Goal: Transaction & Acquisition: Obtain resource

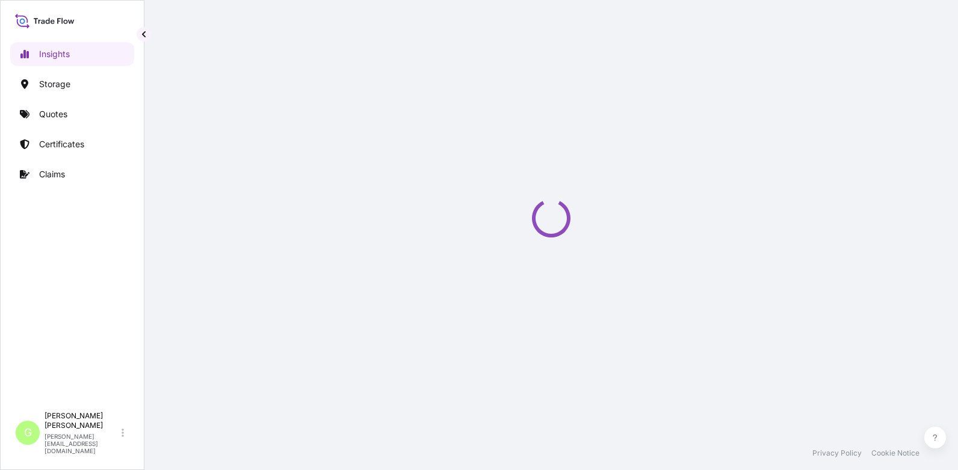
select select "2025"
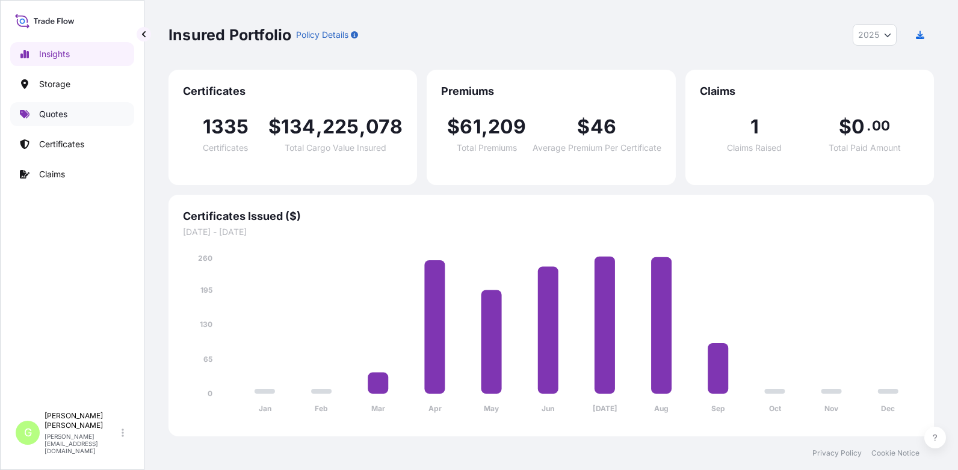
click at [53, 114] on p "Quotes" at bounding box center [53, 114] width 28 height 12
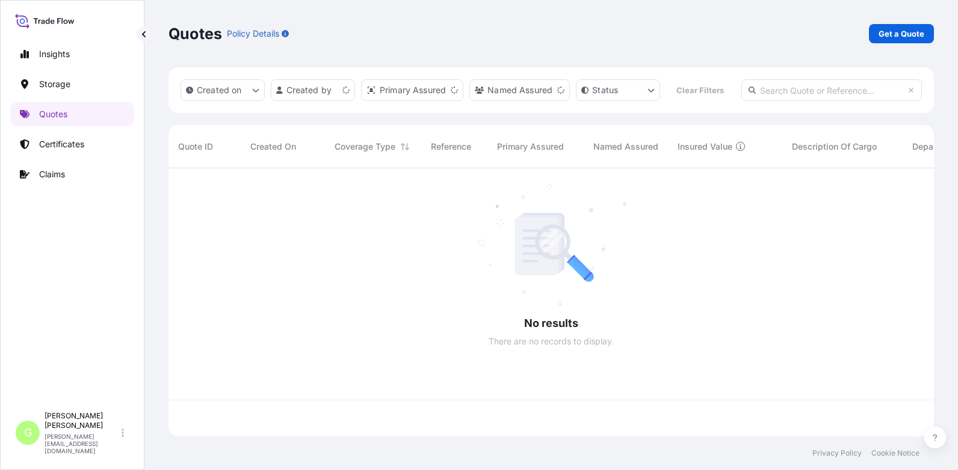
scroll to position [237, 756]
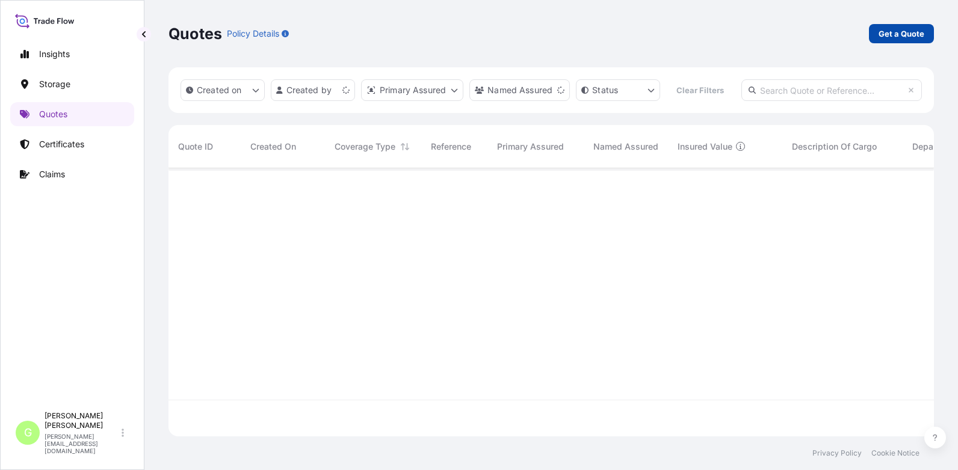
click at [922, 32] on p "Get a Quote" at bounding box center [901, 34] width 46 height 12
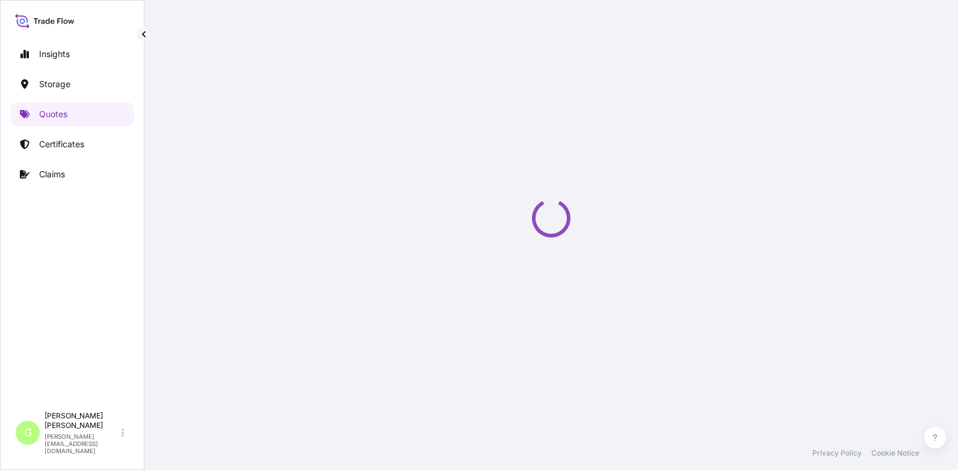
select select "Water"
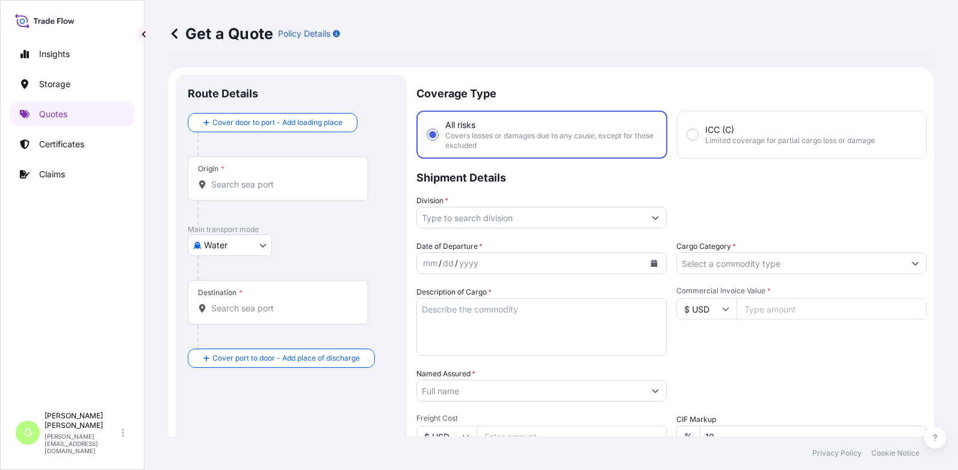
scroll to position [19, 0]
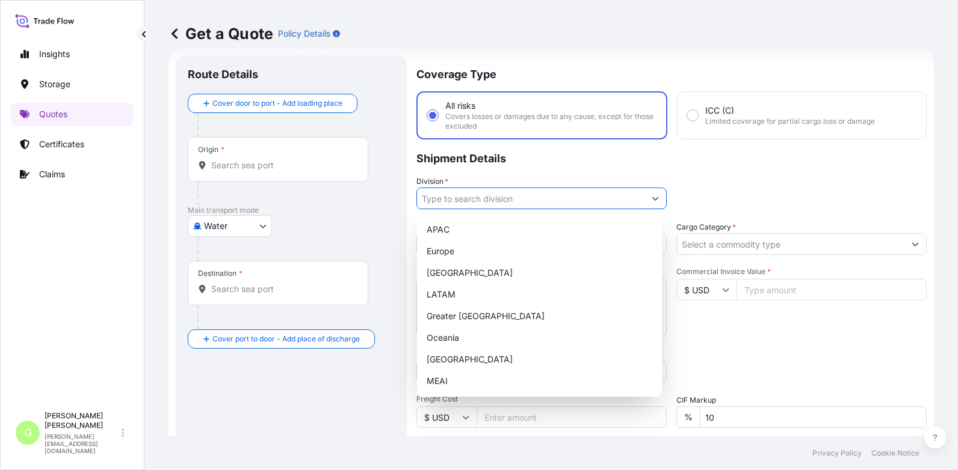
click at [467, 199] on input "Division *" at bounding box center [530, 199] width 227 height 22
click at [441, 245] on div "Europe" at bounding box center [539, 252] width 235 height 22
type input "Europe"
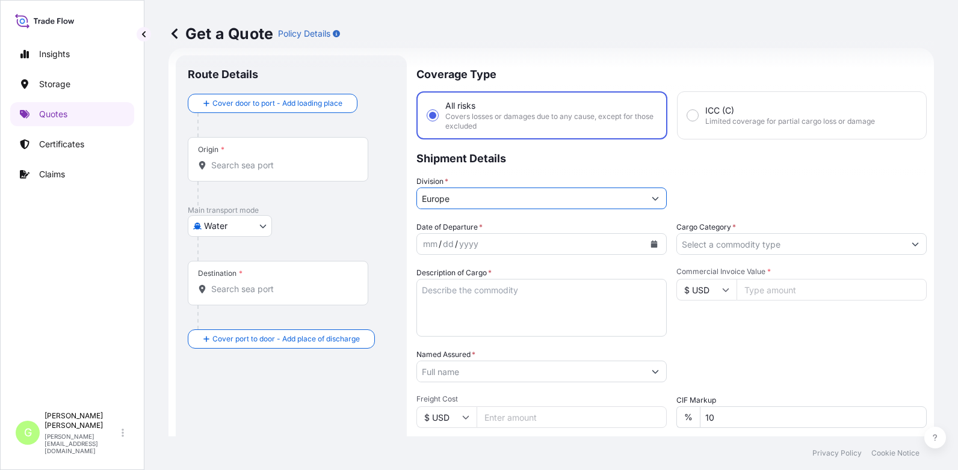
click at [716, 245] on input "Cargo Category *" at bounding box center [790, 244] width 227 height 22
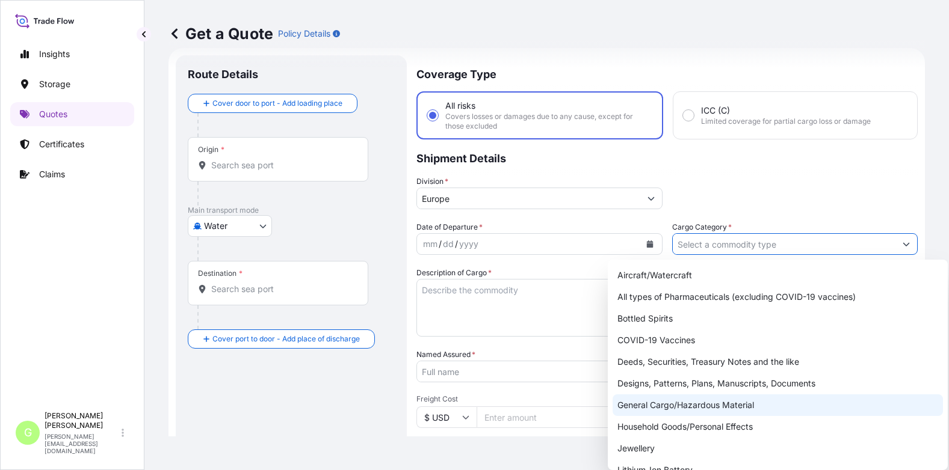
click at [631, 404] on div "General Cargo/Hazardous Material" at bounding box center [777, 406] width 330 height 22
type input "General Cargo/Hazardous Material"
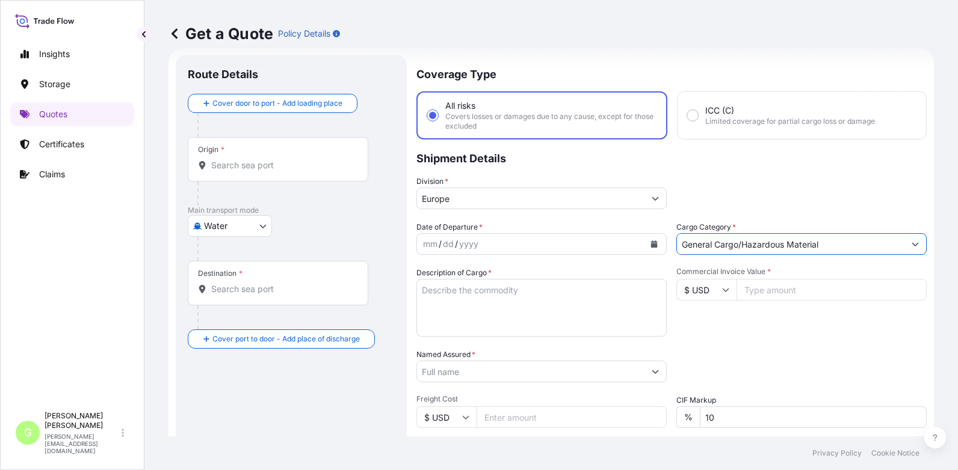
click at [489, 365] on input "Named Assured *" at bounding box center [530, 372] width 227 height 22
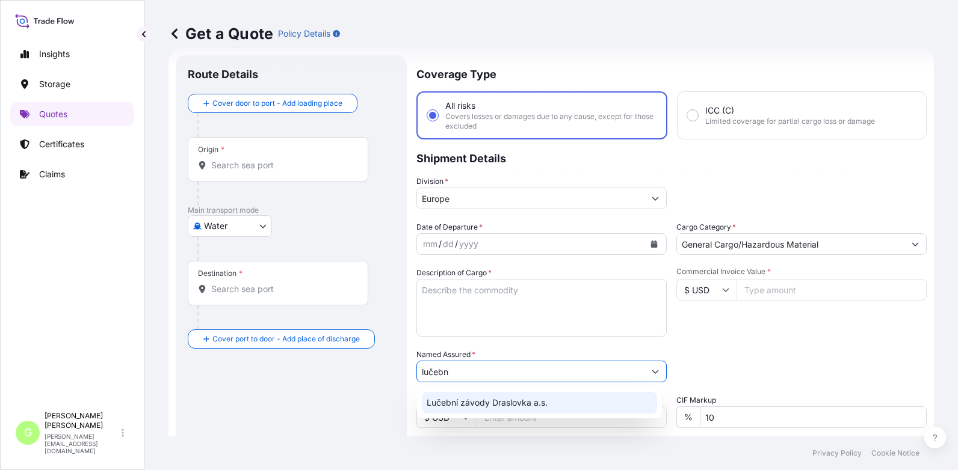
click at [479, 406] on span "Lučební závody Draslovka a.s." at bounding box center [487, 403] width 121 height 12
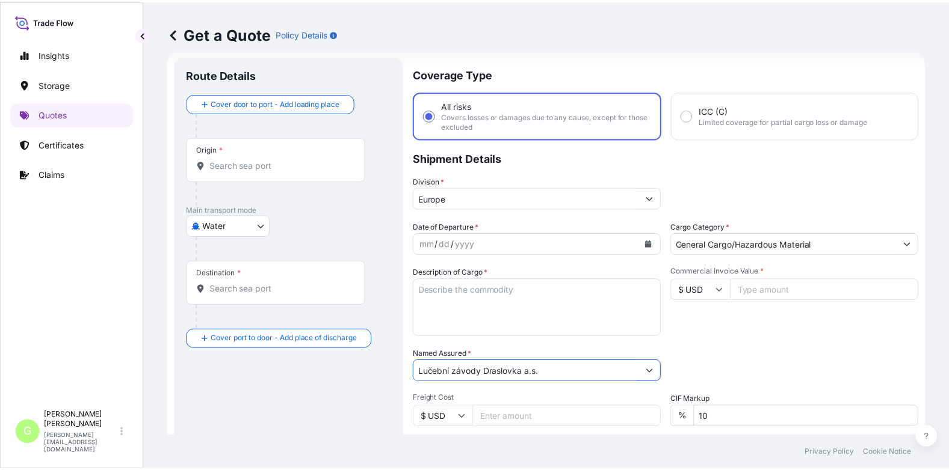
scroll to position [140, 0]
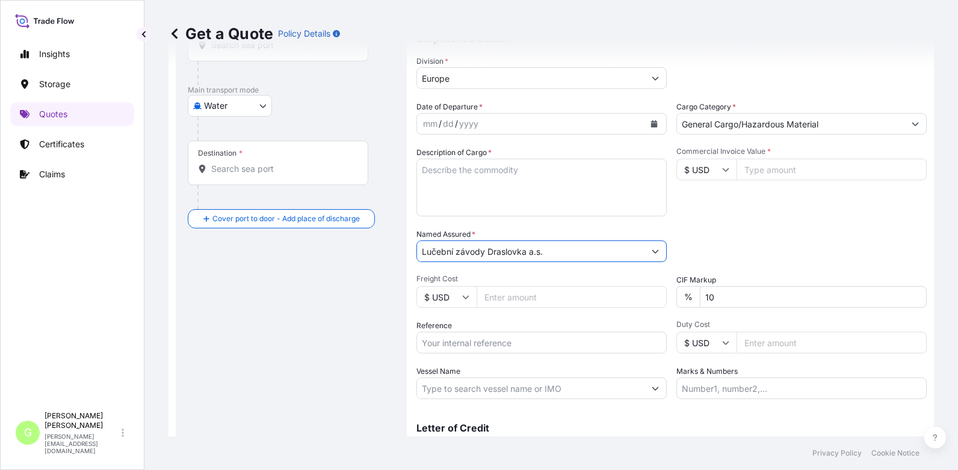
type input "Lučební závody Draslovka a.s."
click at [451, 339] on input "Reference" at bounding box center [541, 343] width 250 height 22
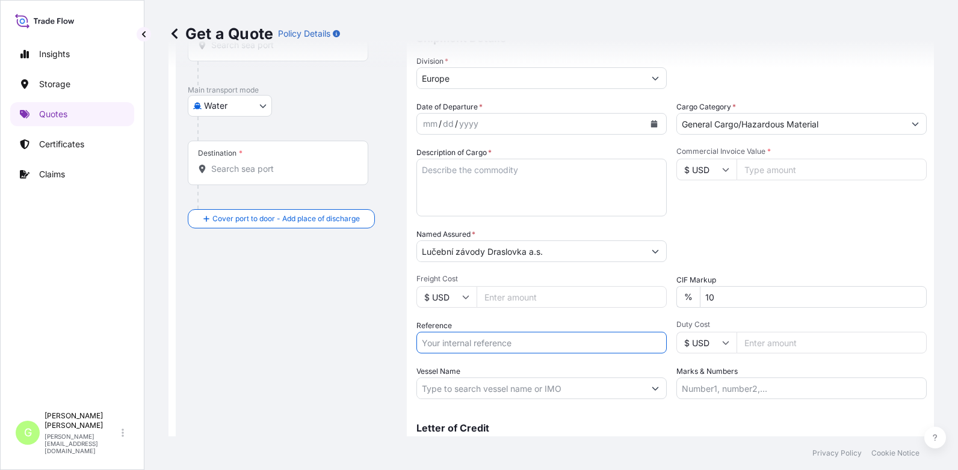
paste input "25SEAZH5997"
type input "25SEAZH5997"
click at [852, 171] on input "Commercial Invoice Value *" at bounding box center [831, 170] width 190 height 22
paste input "61560.0000"
type input "61560.0000"
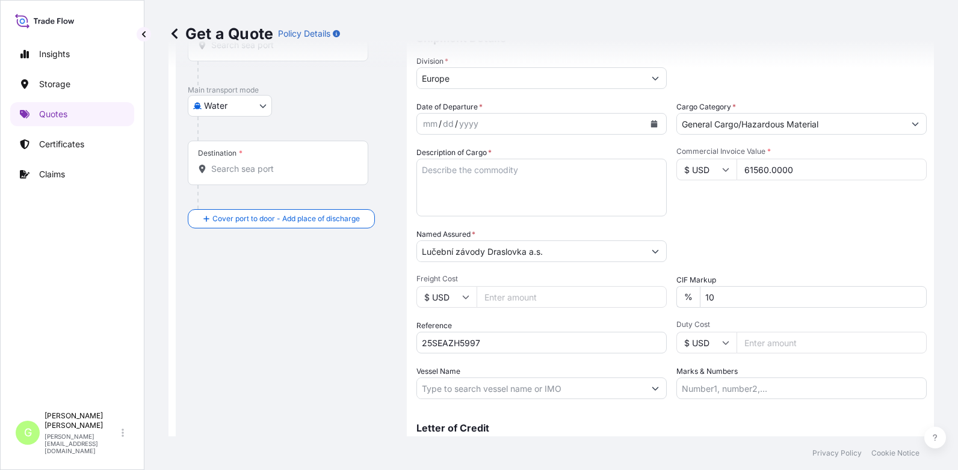
click at [446, 171] on textarea "Description of Cargo *" at bounding box center [541, 188] width 250 height 58
paste textarea "SODIUM CYANIDE, POTASSIUM CYANIDE"
click at [463, 185] on textarea "SODIUM CYANIDE, POTASSIUM CYANIDE BL" at bounding box center [541, 188] width 250 height 58
paste textarea "ONEYPRGF06487800"
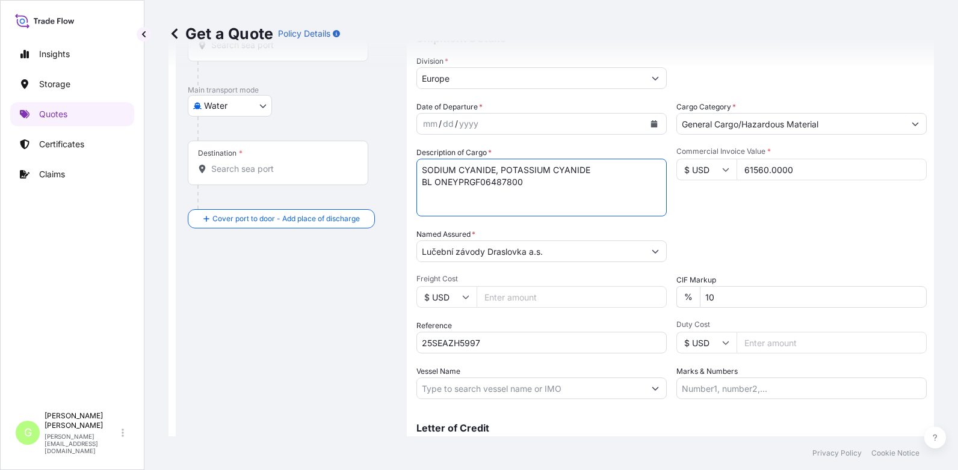
click at [432, 197] on textarea "SODIUM CYANIDE, POTASSIUM CYANIDE BL ONEYPRGF06487800" at bounding box center [541, 188] width 250 height 58
paste textarea "DRYU4293065"
type textarea "SODIUM CYANIDE, POTASSIUM CYANIDE BL ONEYPRGF06487800 DRYU4293065"
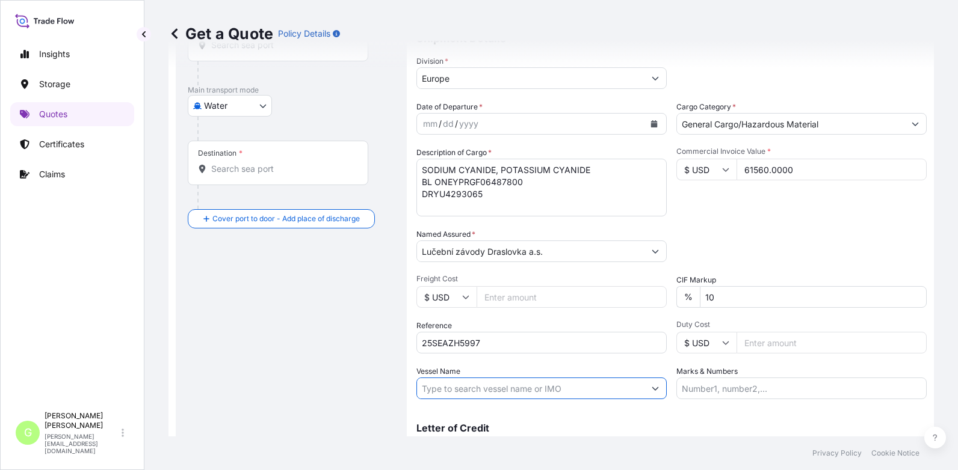
click at [436, 389] on input "Vessel Name" at bounding box center [530, 389] width 227 height 22
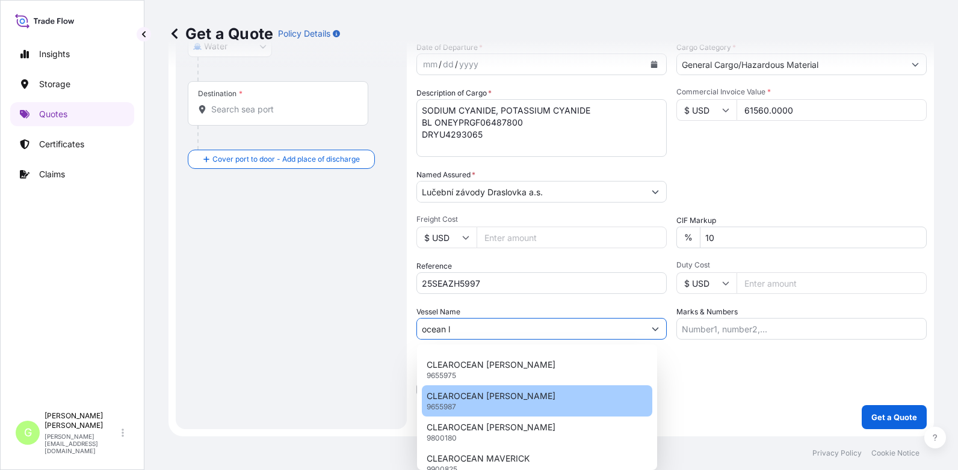
scroll to position [0, 0]
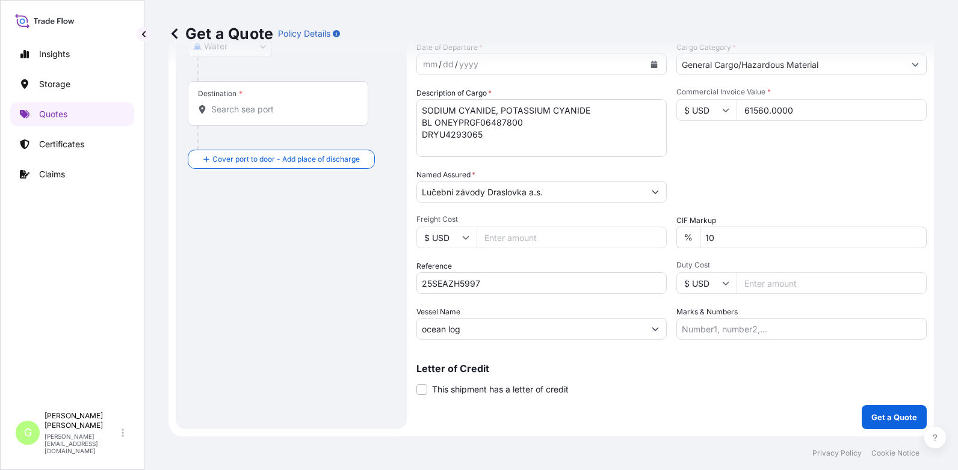
click at [112, 233] on div "Insights Storage Quotes Certificates Claims" at bounding box center [72, 218] width 124 height 375
drag, startPoint x: 482, startPoint y: 332, endPoint x: 392, endPoint y: 332, distance: 89.6
click at [392, 332] on form "Route Details Cover door to port - Add loading place Place of loading Road / In…" at bounding box center [550, 152] width 765 height 569
drag, startPoint x: 461, startPoint y: 332, endPoint x: 449, endPoint y: 328, distance: 13.1
paste input "OCEAN NETWORK EXPRESS"
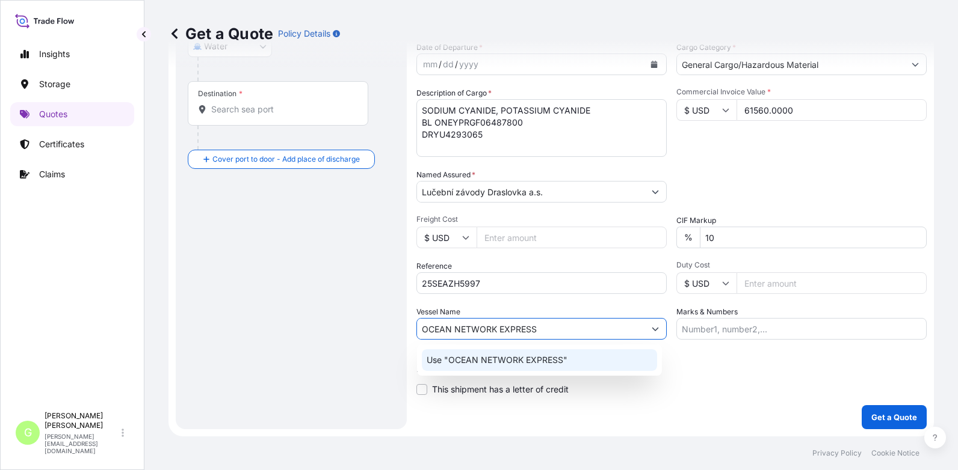
click at [523, 359] on p "Use "OCEAN NETWORK EXPRESS"" at bounding box center [497, 360] width 141 height 12
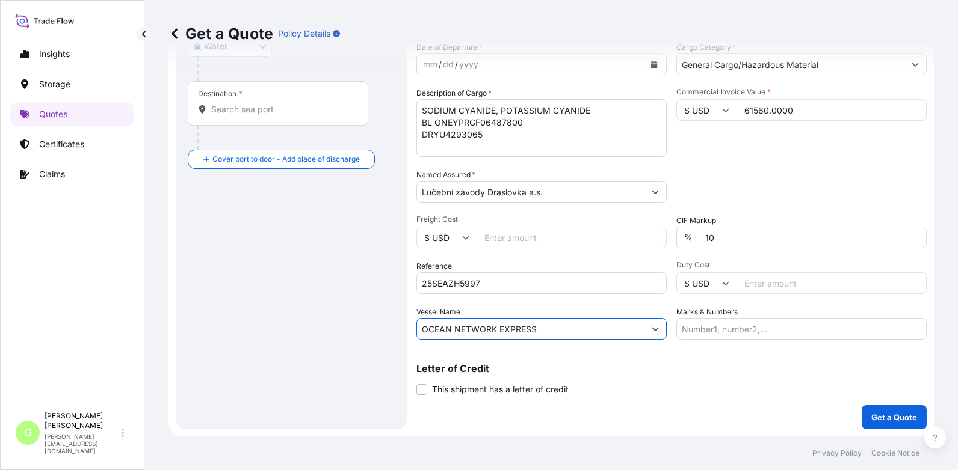
type input "OCEAN NETWORK EXPRESS"
click at [75, 245] on div "Insights Storage Quotes Certificates Claims" at bounding box center [72, 218] width 124 height 375
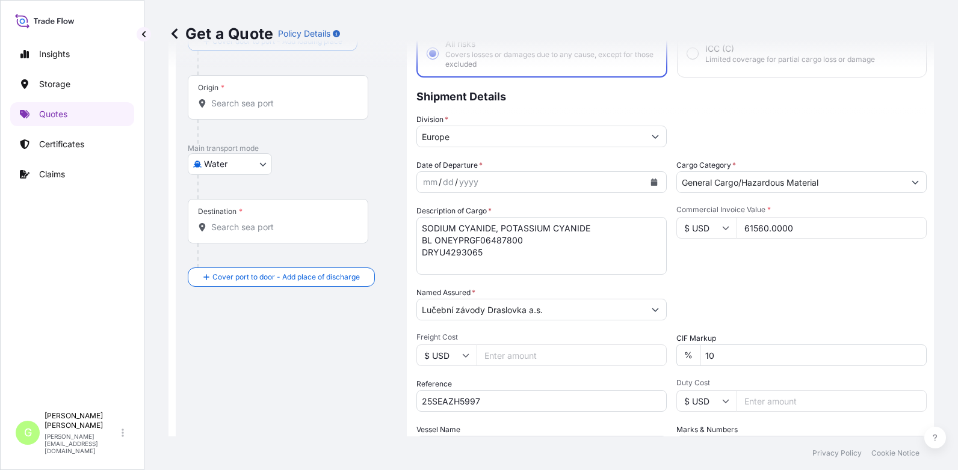
scroll to position [79, 0]
click at [651, 185] on icon "Calendar" at bounding box center [654, 184] width 7 height 7
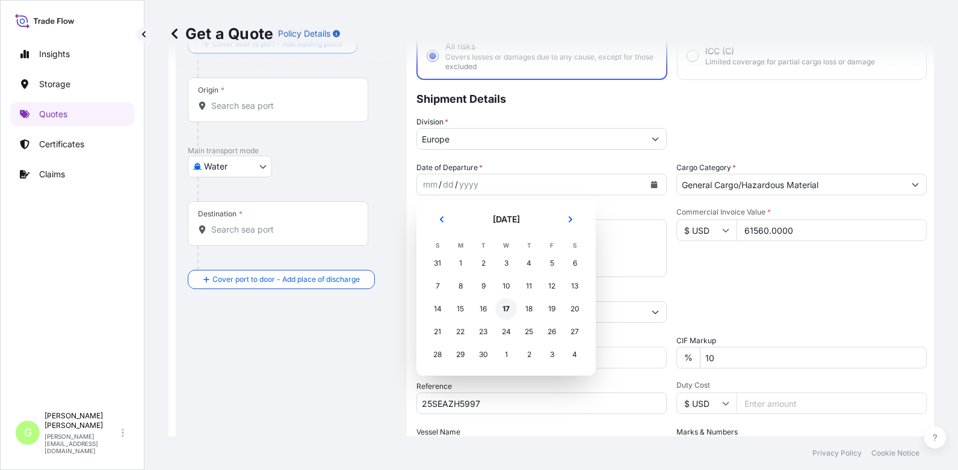
click at [505, 309] on div "17" at bounding box center [506, 309] width 22 height 22
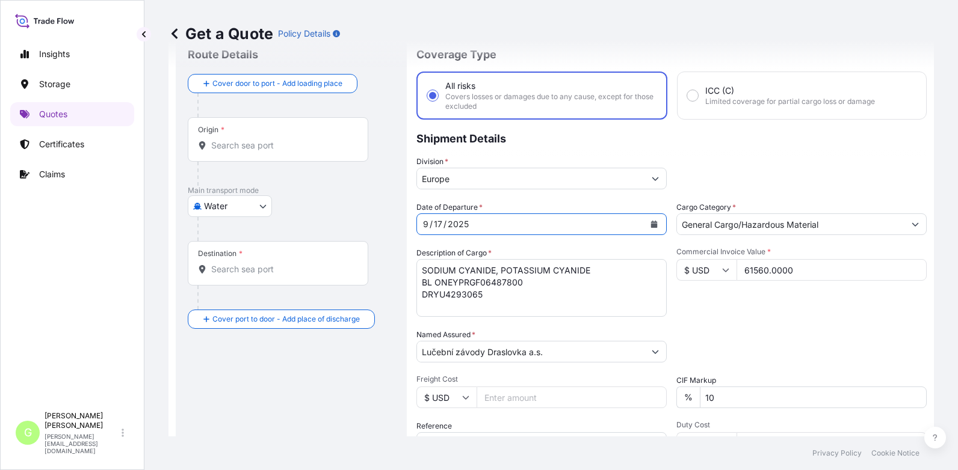
scroll to position [19, 0]
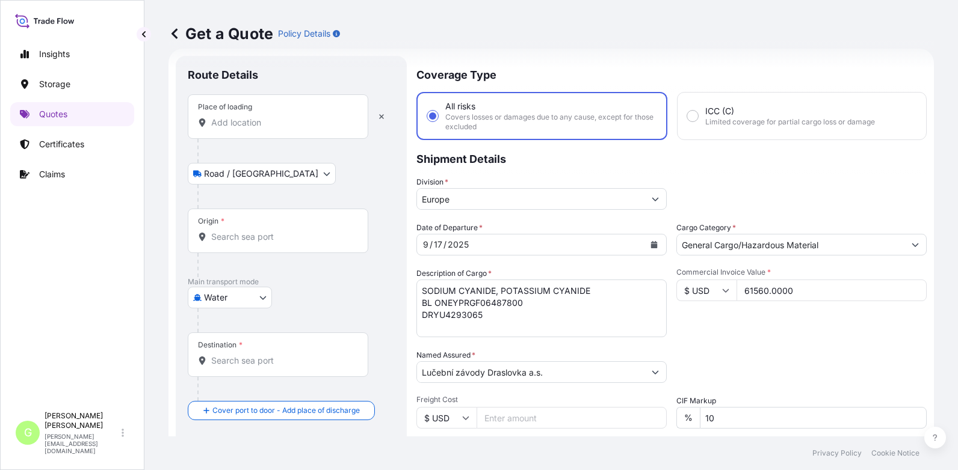
click at [236, 117] on div "Place of loading" at bounding box center [278, 116] width 180 height 45
click at [233, 116] on div "Place of loading" at bounding box center [278, 116] width 180 height 45
click at [233, 117] on input "Place of loading" at bounding box center [282, 123] width 142 height 12
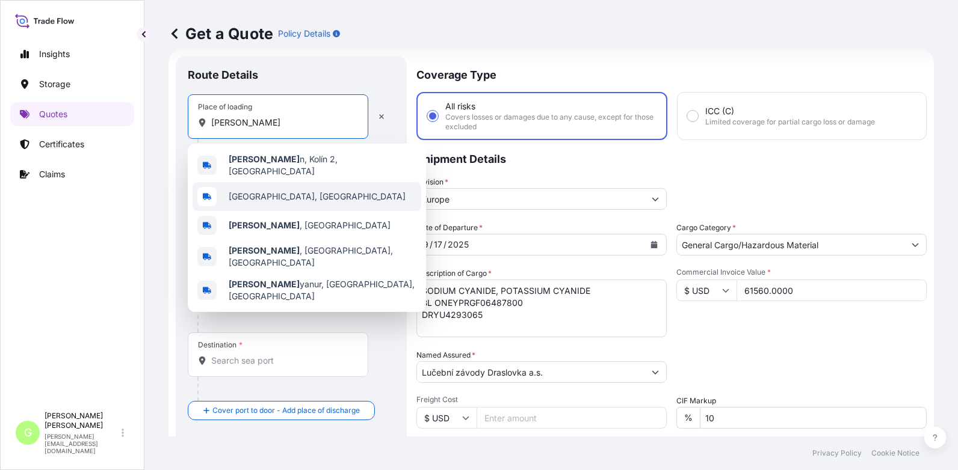
click at [232, 191] on span "[GEOGRAPHIC_DATA], [GEOGRAPHIC_DATA]" at bounding box center [317, 197] width 177 height 12
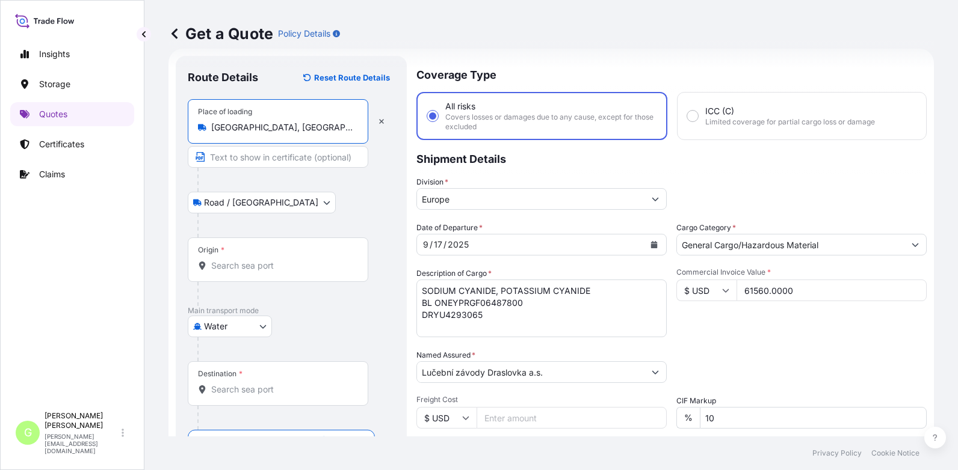
type input "[GEOGRAPHIC_DATA], [GEOGRAPHIC_DATA]"
click at [216, 159] on input "Text to appear on certificate" at bounding box center [280, 157] width 185 height 22
type input "KOLIN, [GEOGRAPHIC_DATA]"
click at [222, 278] on div "Origin *" at bounding box center [278, 260] width 180 height 45
click at [222, 272] on input "Origin *" at bounding box center [282, 266] width 142 height 12
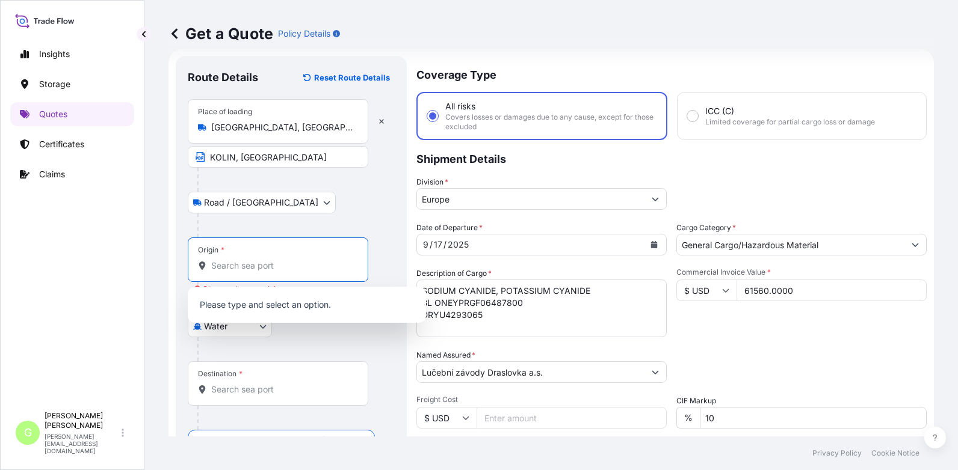
click at [261, 258] on div "Origin *" at bounding box center [278, 260] width 180 height 45
click at [261, 260] on input "Origin * Please select an origin" at bounding box center [282, 266] width 142 height 12
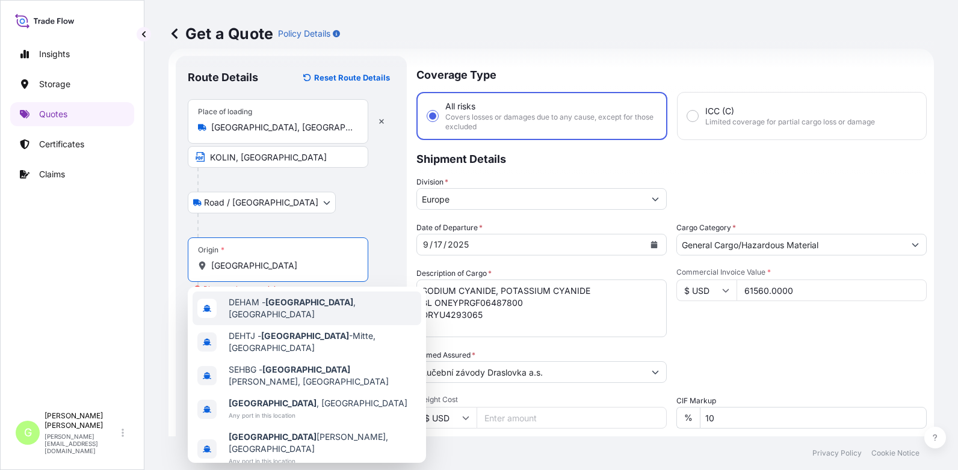
click at [241, 300] on div "DEHAM - [GEOGRAPHIC_DATA] , [GEOGRAPHIC_DATA]" at bounding box center [307, 309] width 229 height 34
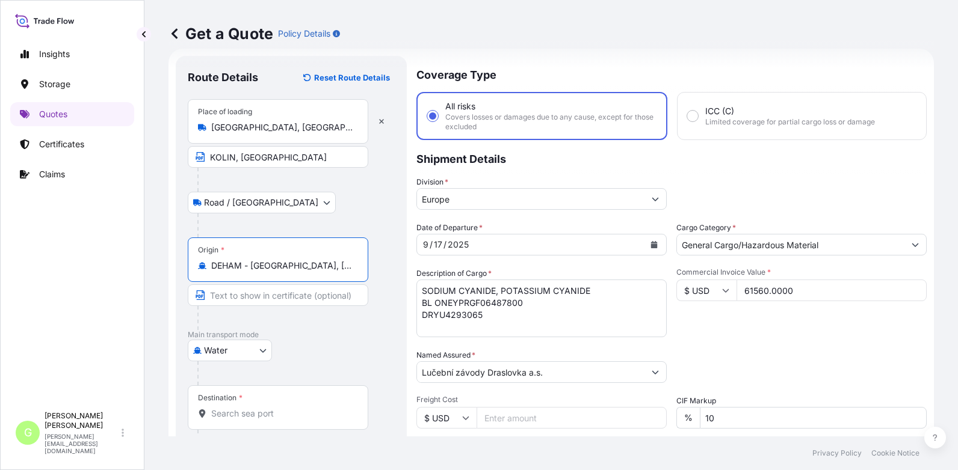
type input "DEHAM - [GEOGRAPHIC_DATA], [GEOGRAPHIC_DATA]"
click at [241, 299] on input "Text to appear on certificate" at bounding box center [278, 296] width 180 height 22
type input "[GEOGRAPHIC_DATA], [GEOGRAPHIC_DATA]"
click at [274, 414] on input "Destination *" at bounding box center [282, 414] width 142 height 12
type input "MYPKG - [GEOGRAPHIC_DATA] ([GEOGRAPHIC_DATA]), [GEOGRAPHIC_DATA]"
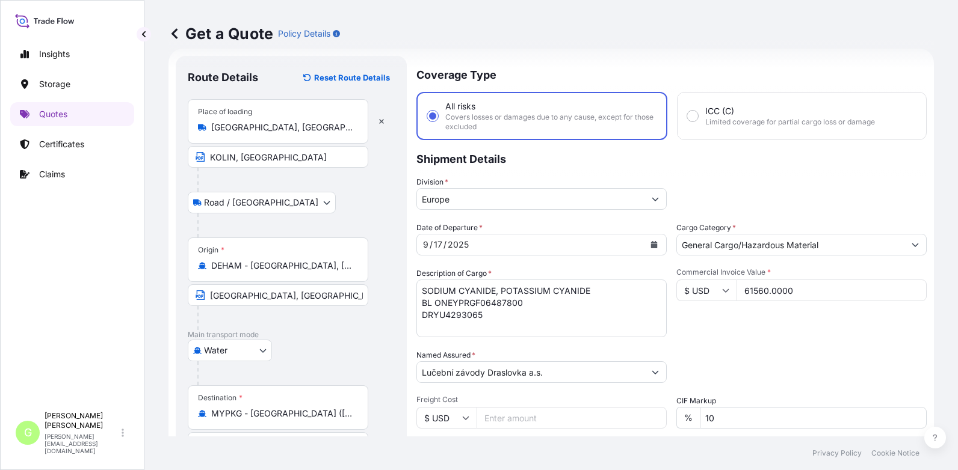
click at [84, 307] on div "Insights Storage Quotes Certificates Claims" at bounding box center [72, 218] width 124 height 375
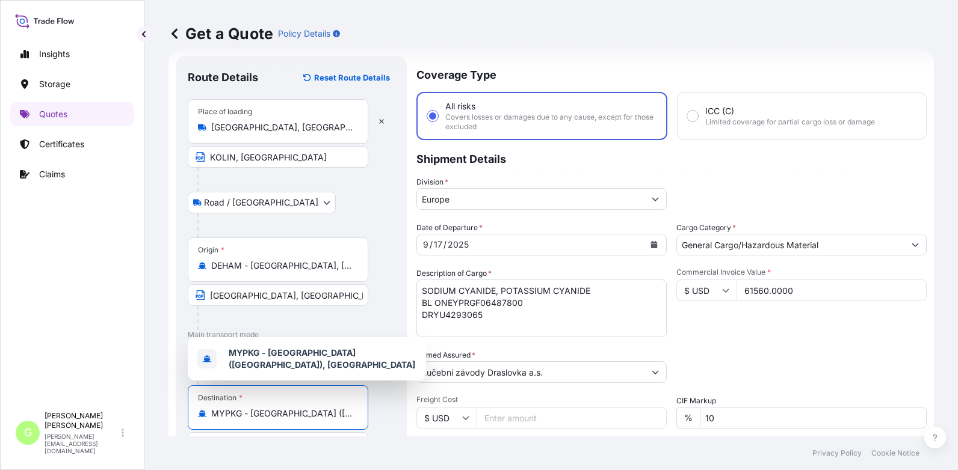
scroll to position [0, 54]
drag, startPoint x: 250, startPoint y: 412, endPoint x: 386, endPoint y: 413, distance: 135.4
click at [386, 413] on div "Destination * MYPKG - [GEOGRAPHIC_DATA] ([GEOGRAPHIC_DATA]), [GEOGRAPHIC_DATA]" at bounding box center [291, 432] width 207 height 93
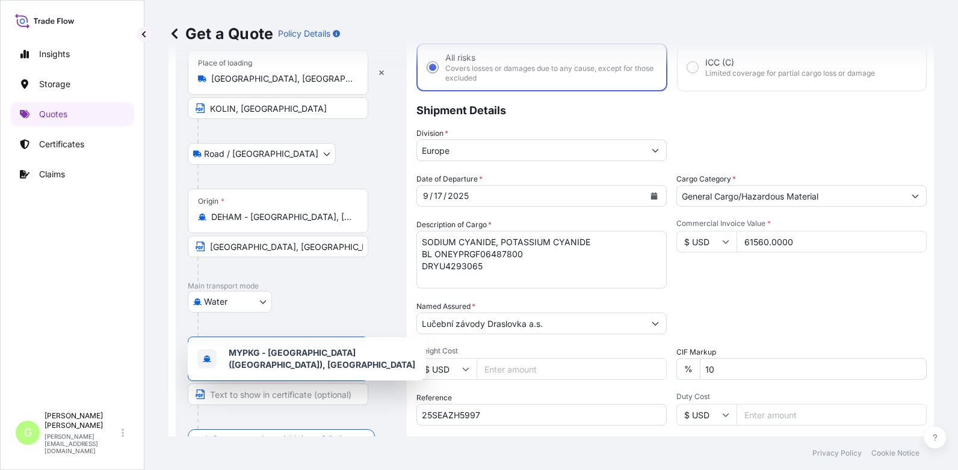
scroll to position [199, 0]
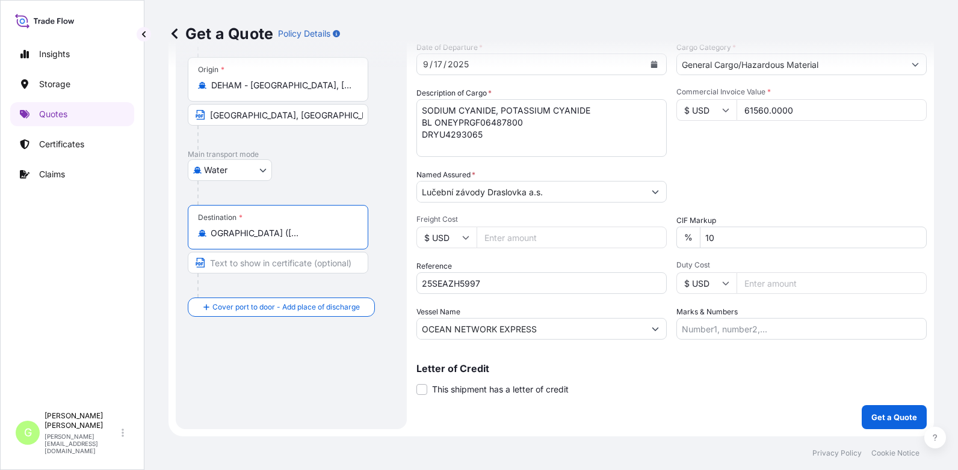
click at [228, 261] on input "Text to appear on certificate" at bounding box center [278, 263] width 180 height 22
paste input "[GEOGRAPHIC_DATA] ([GEOGRAPHIC_DATA]), [GEOGRAPHIC_DATA]"
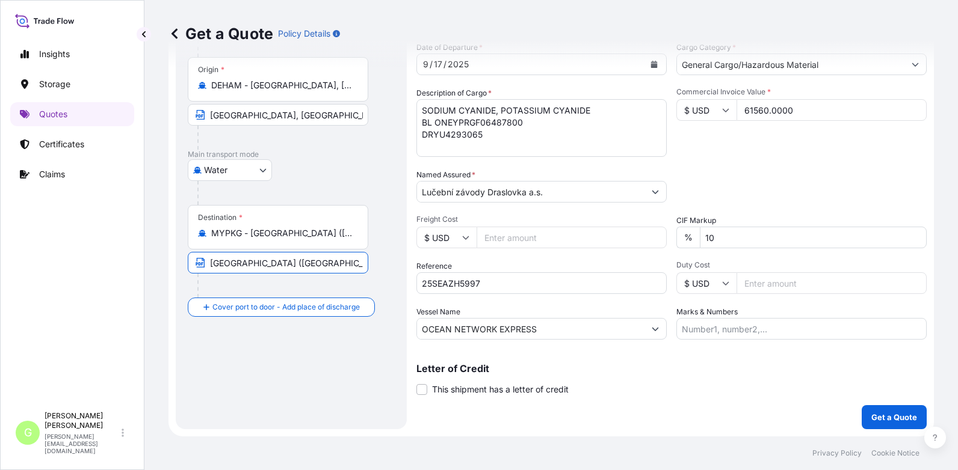
scroll to position [0, 3]
drag, startPoint x: 322, startPoint y: 262, endPoint x: 250, endPoint y: 266, distance: 72.9
click at [250, 266] on input "[GEOGRAPHIC_DATA] ([GEOGRAPHIC_DATA]), [GEOGRAPHIC_DATA]" at bounding box center [278, 263] width 180 height 22
type input "[GEOGRAPHIC_DATA] , [GEOGRAPHIC_DATA]"
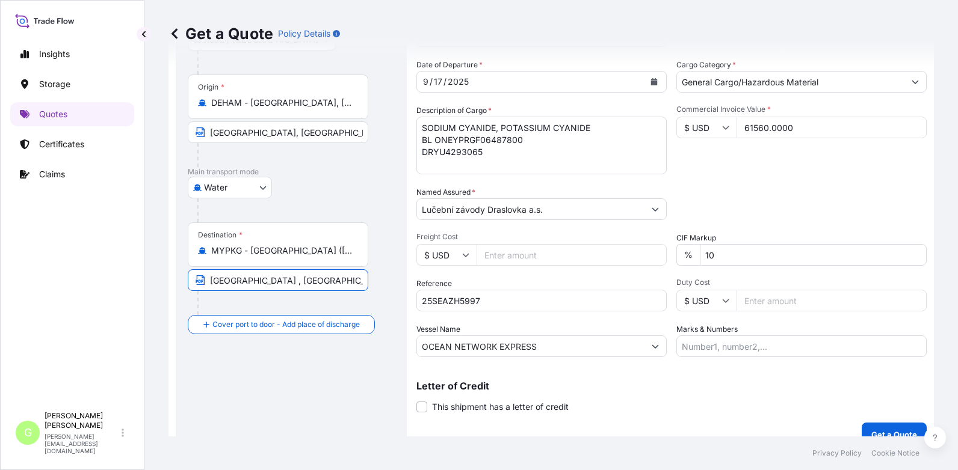
scroll to position [199, 0]
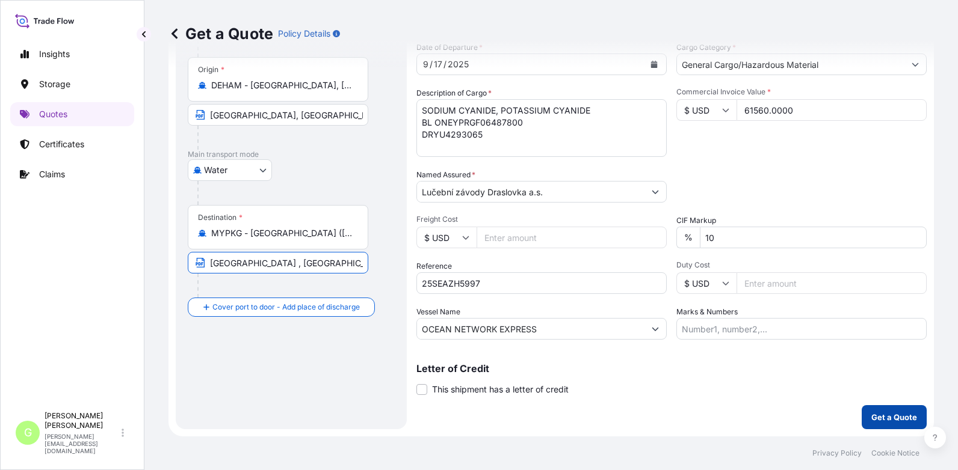
click at [892, 418] on p "Get a Quote" at bounding box center [894, 418] width 46 height 12
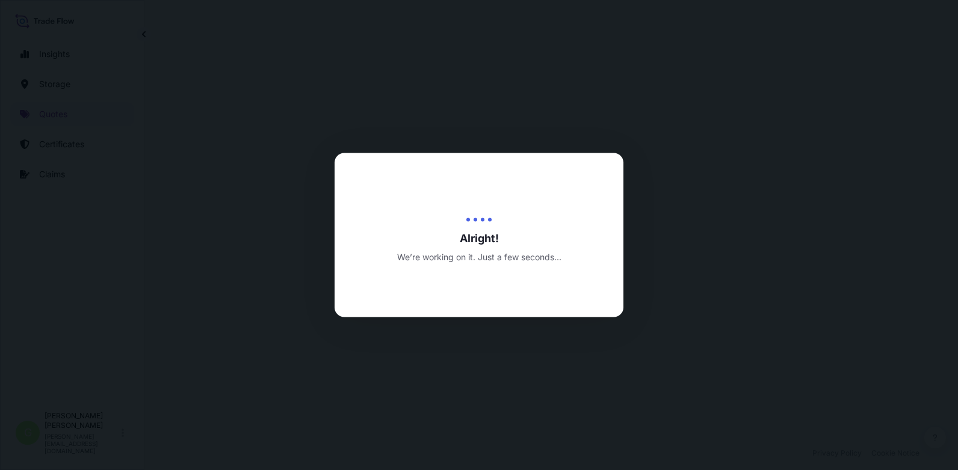
select select "Road / [GEOGRAPHIC_DATA]"
select select "Water"
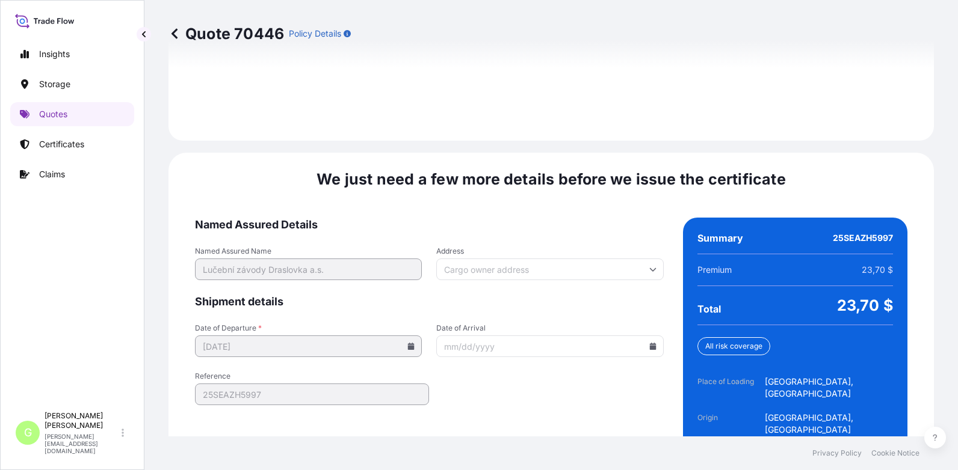
scroll to position [1853, 0]
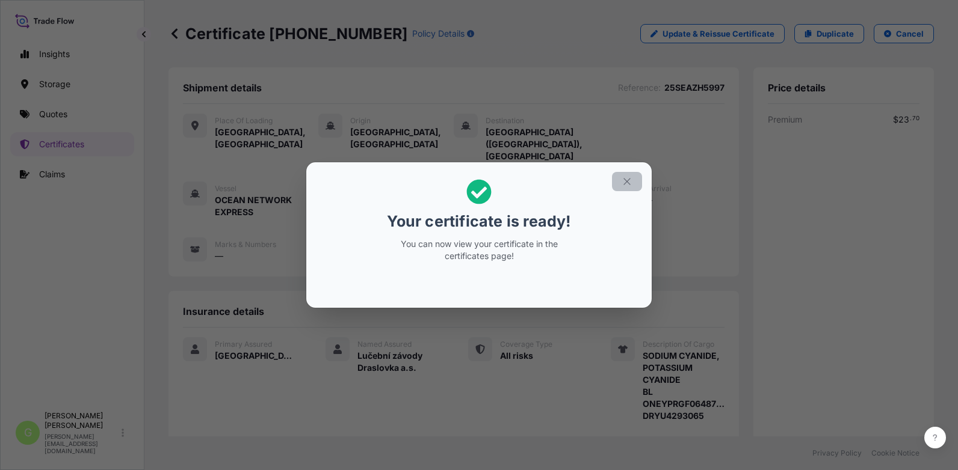
click at [626, 179] on icon "button" at bounding box center [627, 181] width 11 height 11
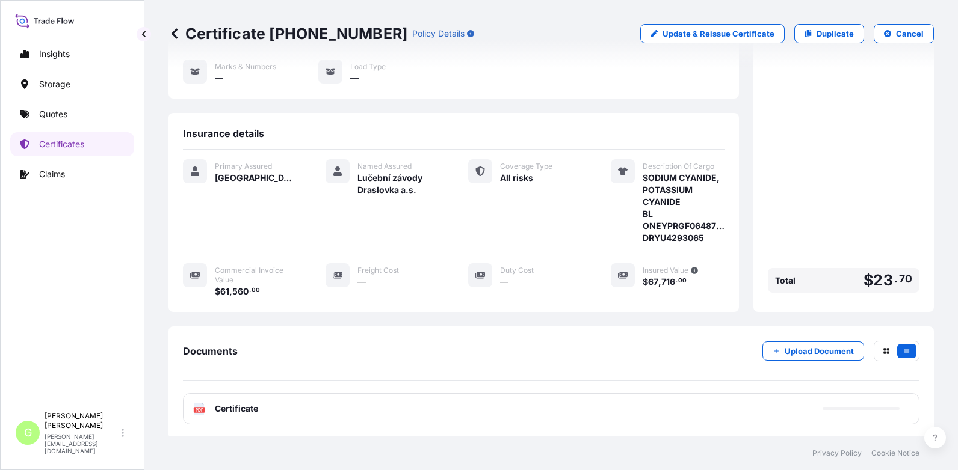
scroll to position [180, 0]
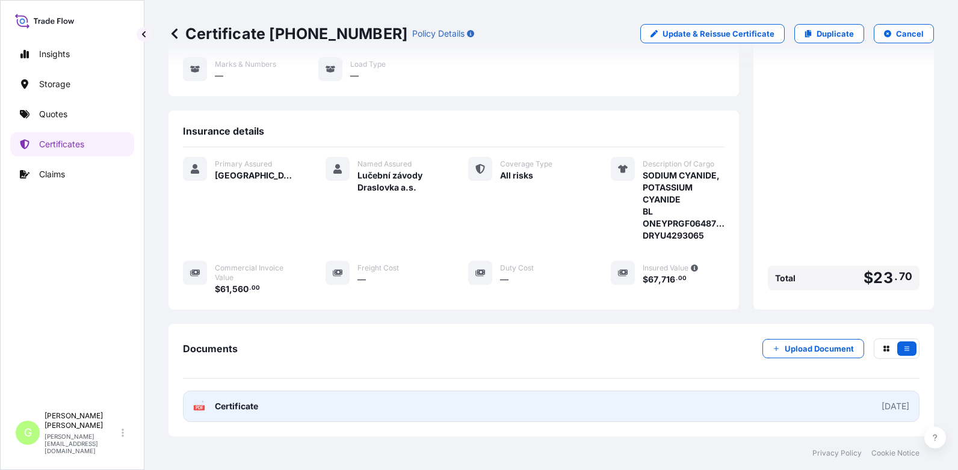
click at [242, 401] on span "Certificate" at bounding box center [236, 407] width 43 height 12
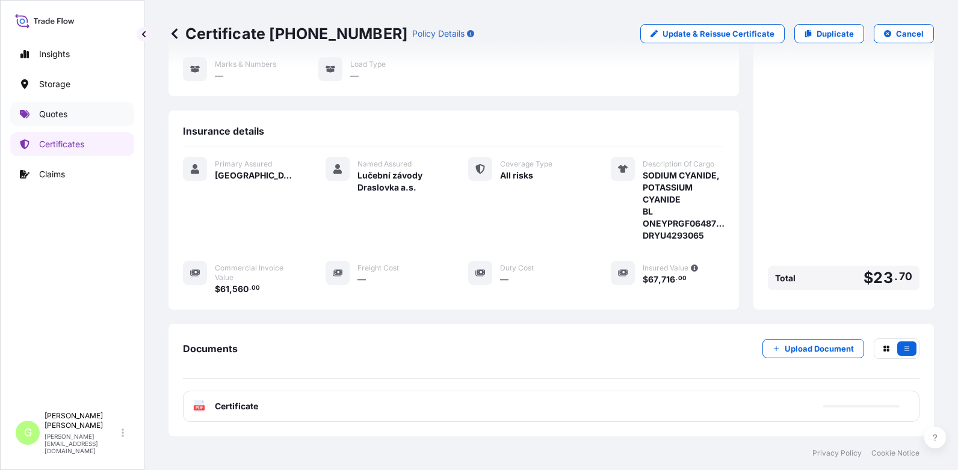
click at [43, 117] on p "Quotes" at bounding box center [53, 114] width 28 height 12
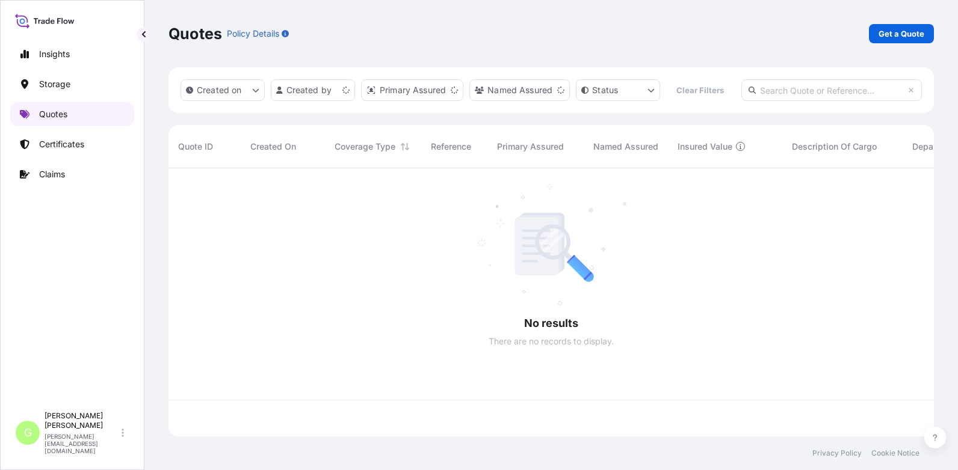
scroll to position [237, 756]
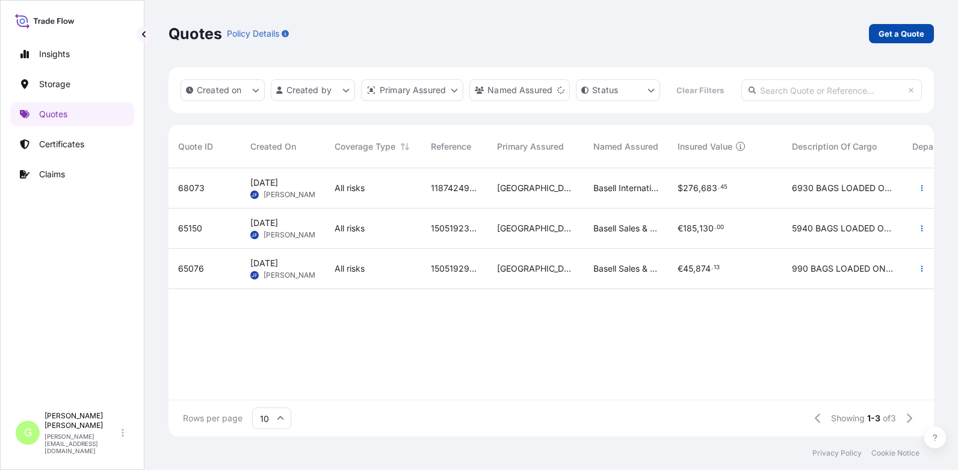
click at [891, 32] on p "Get a Quote" at bounding box center [901, 34] width 46 height 12
select select "Water"
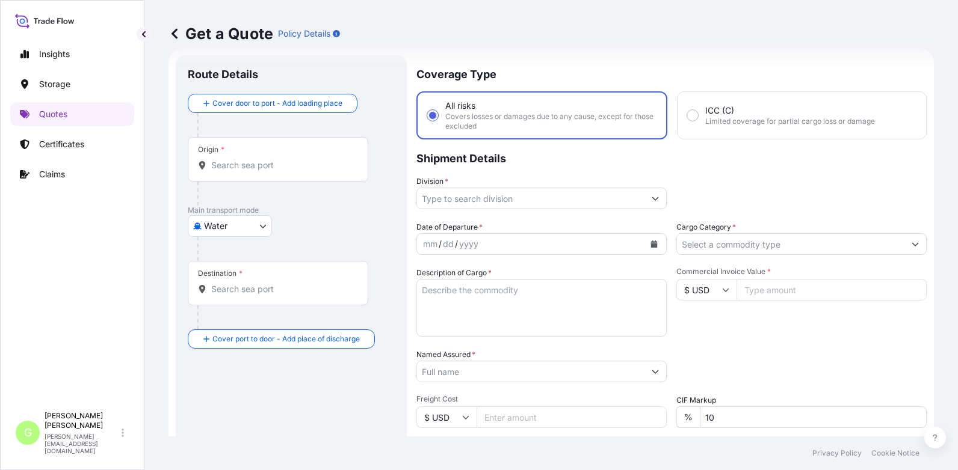
scroll to position [79, 0]
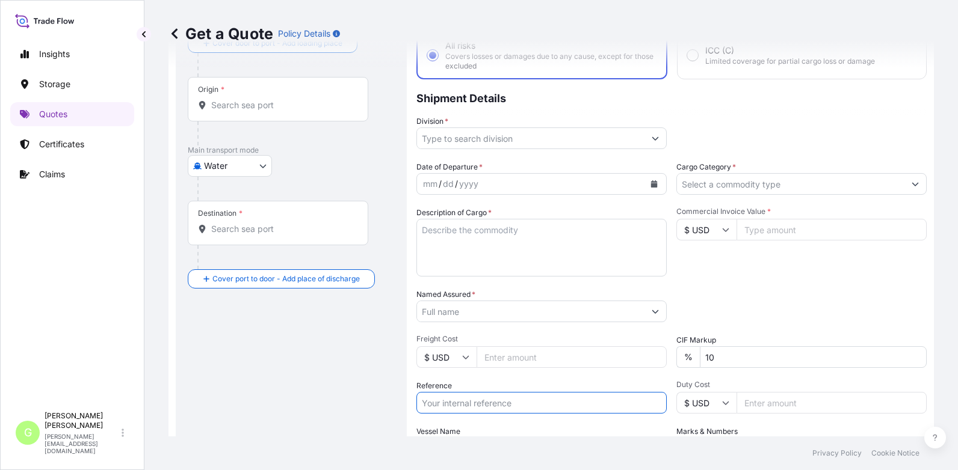
click at [442, 403] on input "Reference" at bounding box center [541, 403] width 250 height 22
paste input "25SEUJV5883"
type input "25SEUJV5883"
click at [460, 137] on input "Division *" at bounding box center [530, 139] width 227 height 22
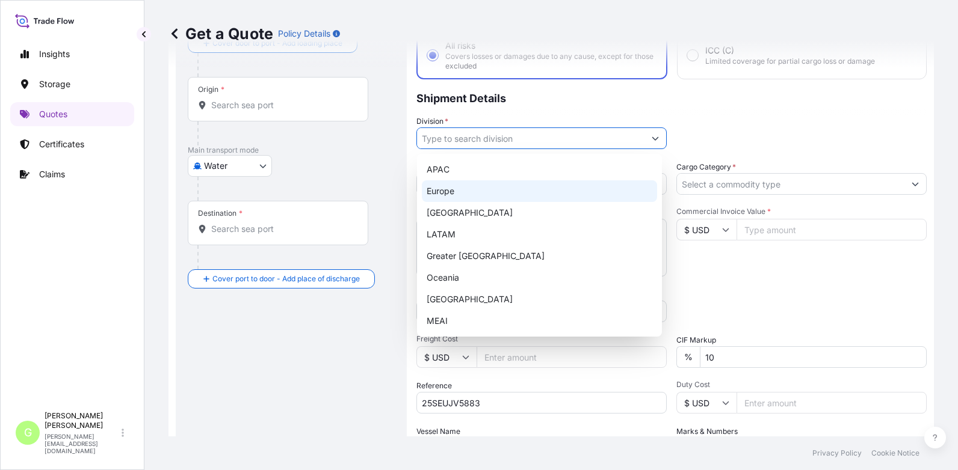
click at [440, 192] on div "Europe" at bounding box center [539, 191] width 235 height 22
type input "Europe"
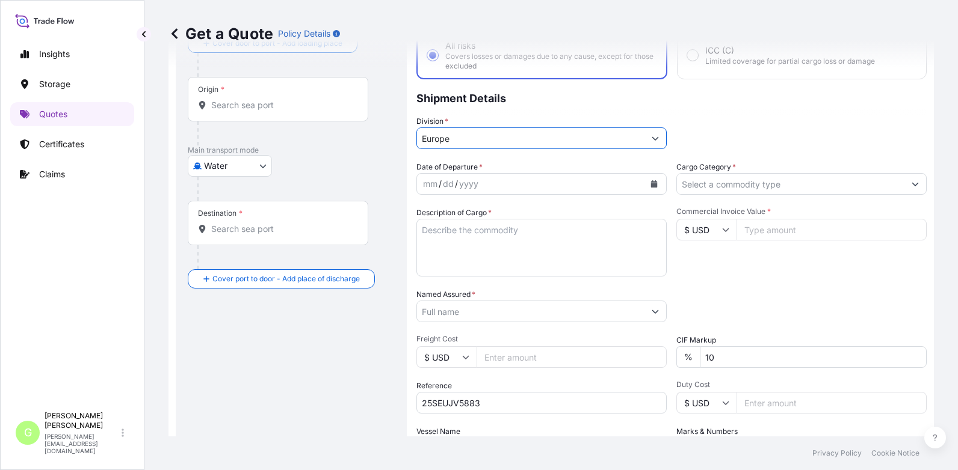
click at [729, 188] on input "Cargo Category *" at bounding box center [790, 184] width 227 height 22
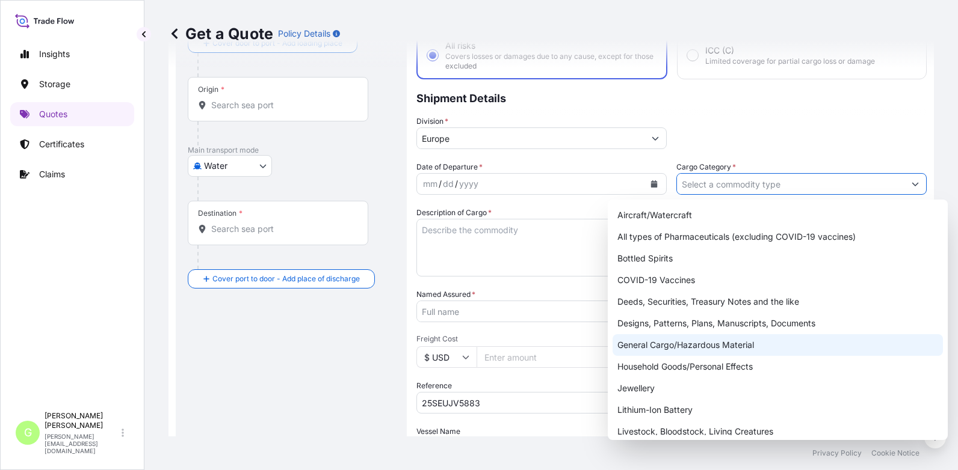
click at [633, 347] on div "General Cargo/Hazardous Material" at bounding box center [777, 346] width 330 height 22
type input "General Cargo/Hazardous Material"
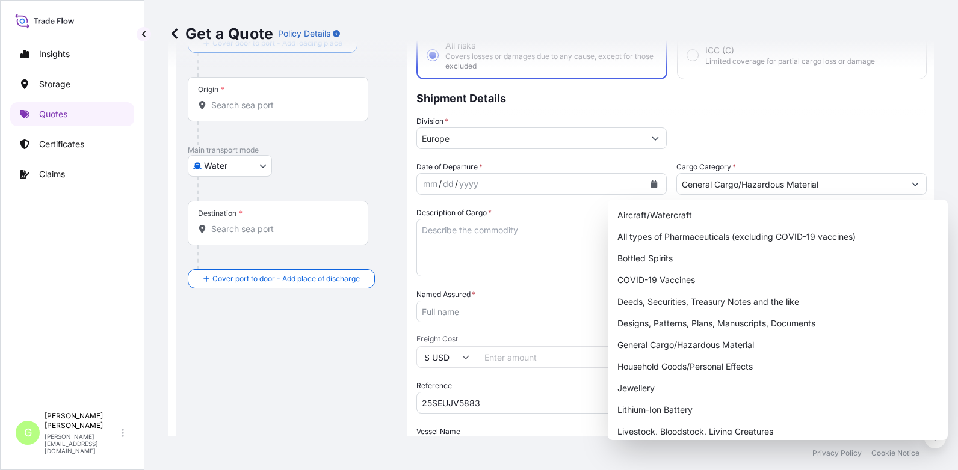
click at [779, 116] on div "Division * [GEOGRAPHIC_DATA]" at bounding box center [671, 133] width 510 height 34
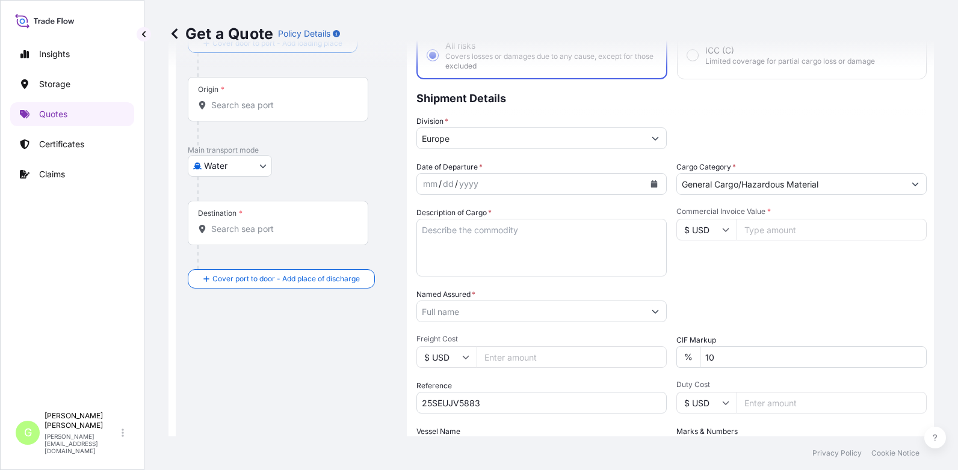
click at [766, 233] on input "Commercial Invoice Value *" at bounding box center [831, 230] width 190 height 22
paste input "4337.2"
type input "4337.2"
click at [487, 354] on input "Freight Cost" at bounding box center [572, 358] width 190 height 22
paste input "538.76"
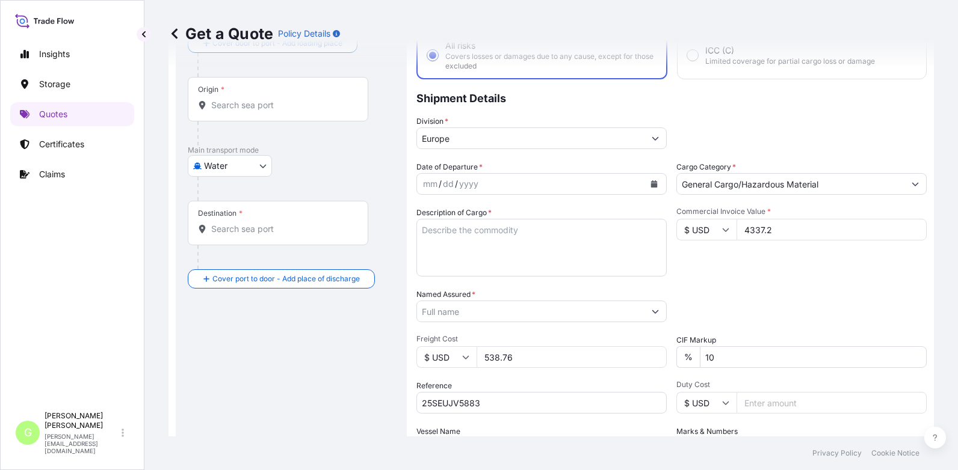
type input "538.76"
click at [446, 233] on textarea "Description of Cargo *" at bounding box center [541, 248] width 250 height 58
paste textarea "SLEEPING BAGS"
type textarea "SLEEPING BAGS"
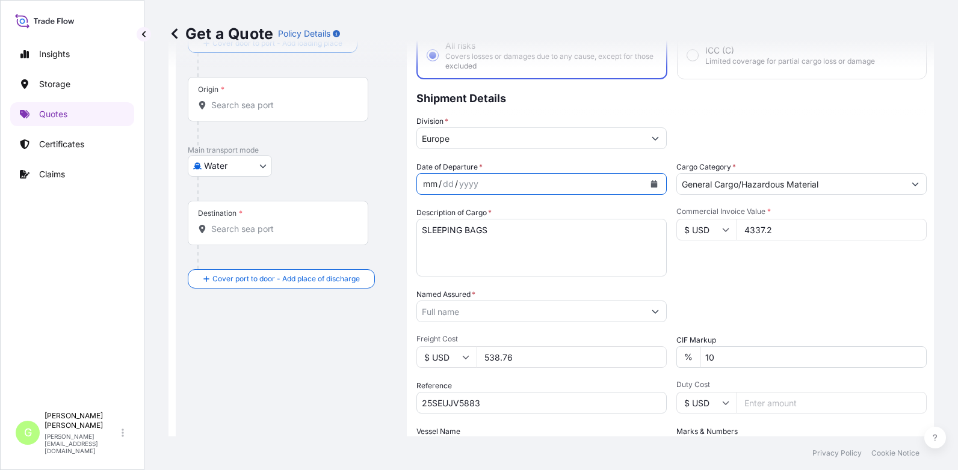
click at [455, 181] on div "/" at bounding box center [456, 184] width 3 height 14
click at [644, 183] on button "Calendar" at bounding box center [653, 183] width 19 height 19
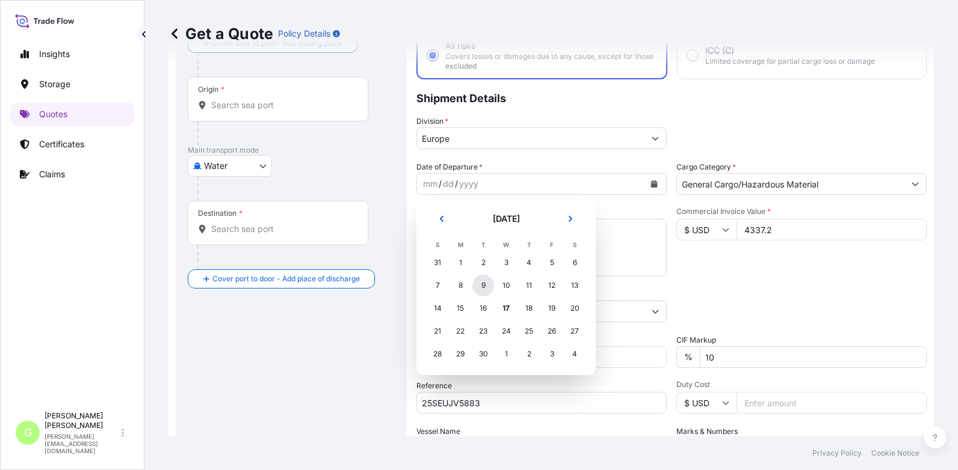
click at [479, 289] on div "9" at bounding box center [483, 286] width 22 height 22
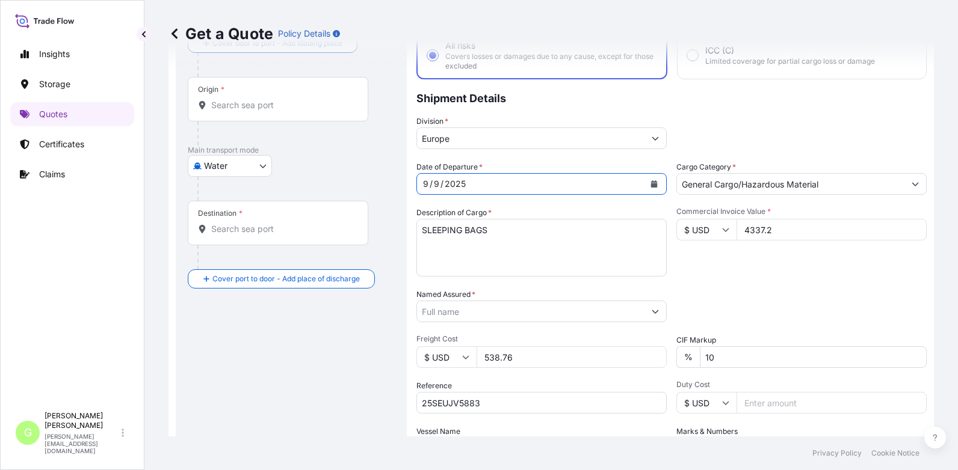
click at [449, 313] on input "Named Assured *" at bounding box center [530, 312] width 227 height 22
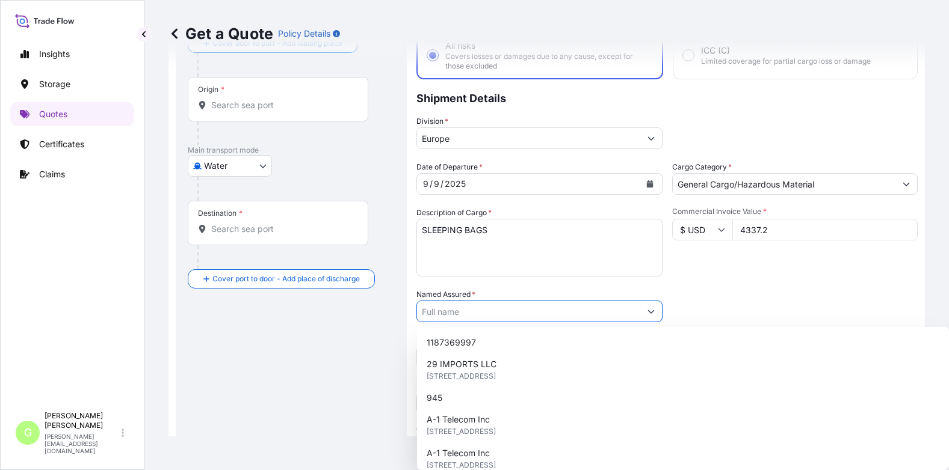
paste input "Outdoor Concept a.s."
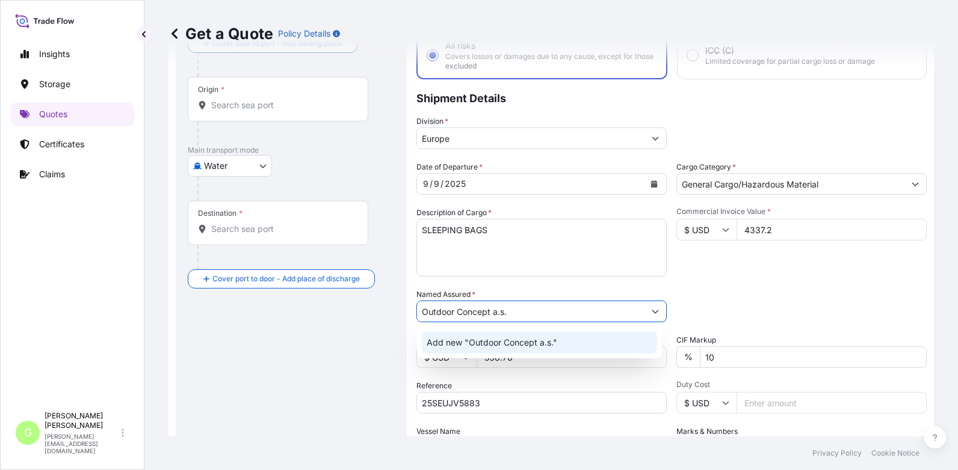
click at [500, 344] on span "Add new "Outdoor Concept a.s."" at bounding box center [492, 343] width 131 height 12
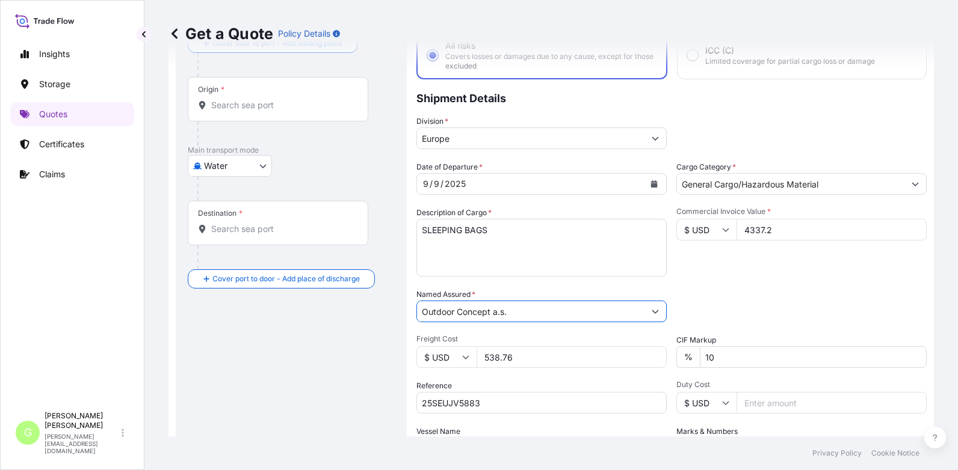
type input "Outdoor Concept a.s."
click at [650, 180] on button "Calendar" at bounding box center [653, 183] width 19 height 19
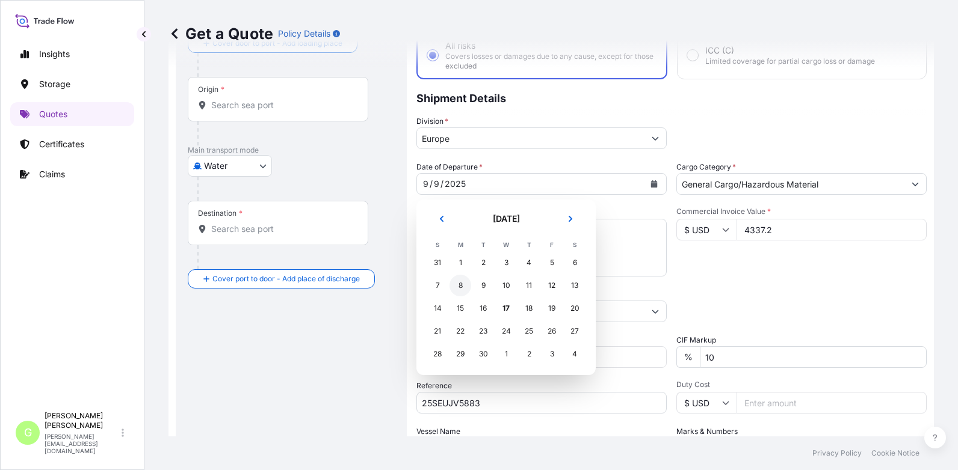
click at [460, 285] on div "8" at bounding box center [460, 286] width 22 height 22
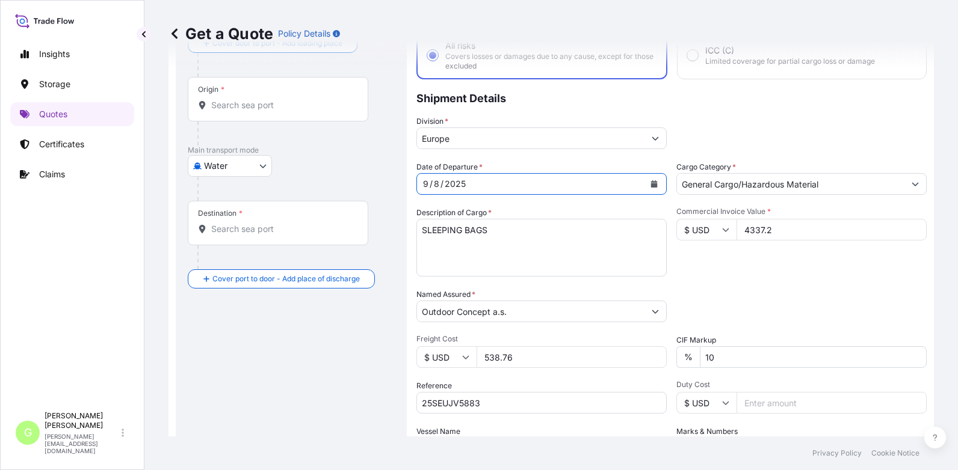
click at [436, 242] on textarea "SLEEPING BAGS" at bounding box center [541, 248] width 250 height 58
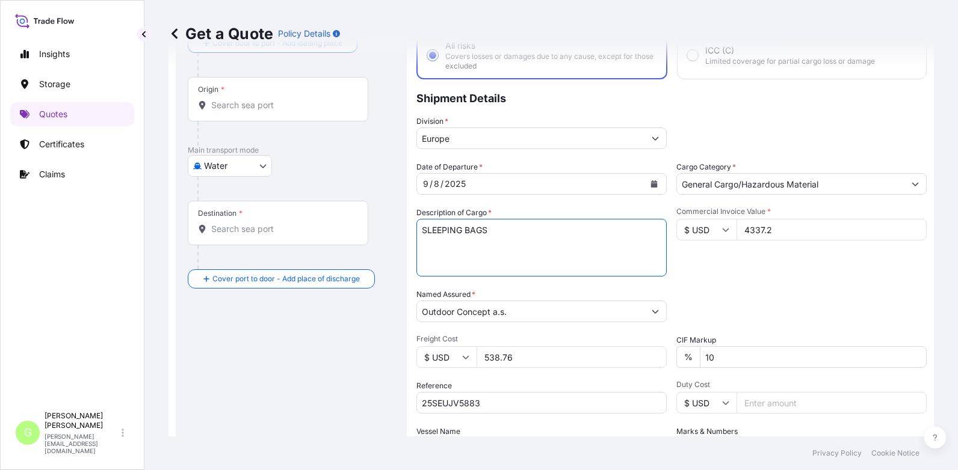
click at [498, 224] on textarea "SLEEPING BAGS" at bounding box center [541, 248] width 250 height 58
click at [478, 245] on textarea "SLEEPING BAGS BL NO" at bounding box center [541, 248] width 250 height 58
paste textarea "CLX235539"
type textarea "SLEEPING BAGS BL NO CLX235539"
drag, startPoint x: 60, startPoint y: 291, endPoint x: 70, endPoint y: 277, distance: 17.1
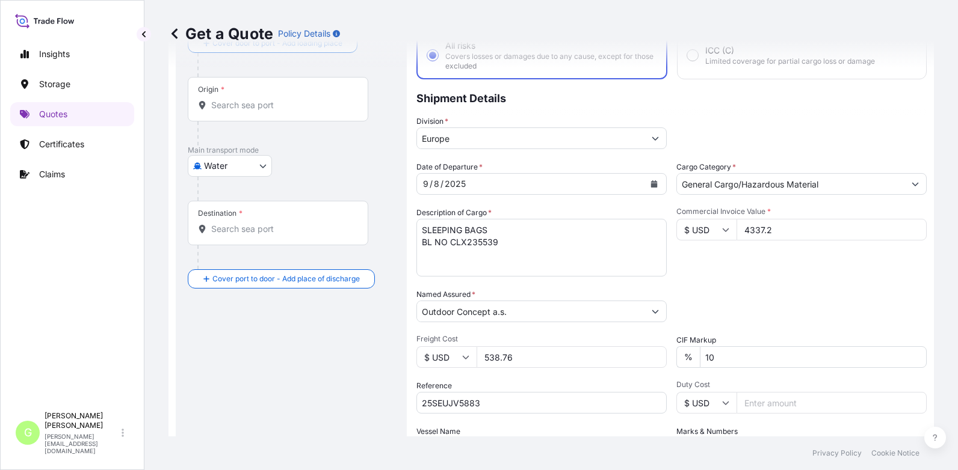
click at [60, 291] on div "Insights Storage Quotes Certificates Claims" at bounding box center [72, 218] width 124 height 375
click at [247, 108] on input "Origin *" at bounding box center [282, 105] width 142 height 12
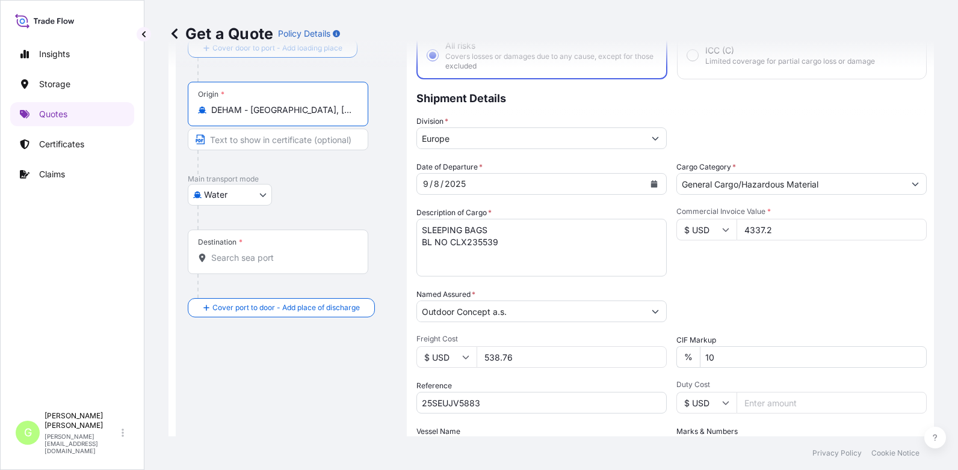
type input "DEHAM - [GEOGRAPHIC_DATA], [GEOGRAPHIC_DATA]"
click at [271, 139] on input "Text to appear on certificate" at bounding box center [278, 140] width 180 height 22
type input "[GEOGRAPHIC_DATA], [GEOGRAPHIC_DATA]"
click at [228, 268] on div "Destination *" at bounding box center [278, 252] width 180 height 45
click at [228, 264] on input "Destination *" at bounding box center [282, 258] width 142 height 12
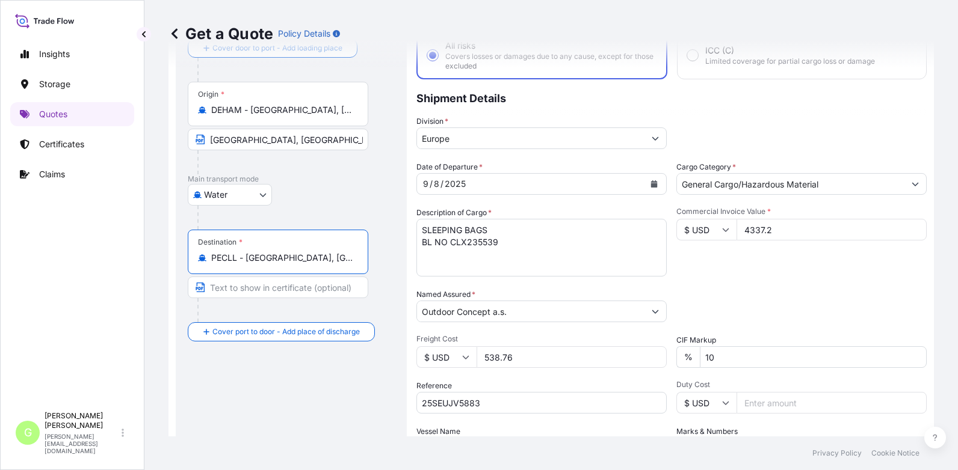
drag, startPoint x: 298, startPoint y: 259, endPoint x: 248, endPoint y: 258, distance: 49.9
click at [248, 258] on input "PECLL - [GEOGRAPHIC_DATA], [GEOGRAPHIC_DATA]" at bounding box center [282, 258] width 142 height 12
type input "PECLL - [GEOGRAPHIC_DATA], [GEOGRAPHIC_DATA]"
click at [221, 291] on input "Text to appear on certificate" at bounding box center [278, 288] width 180 height 22
paste input "[GEOGRAPHIC_DATA], [GEOGRAPHIC_DATA]"
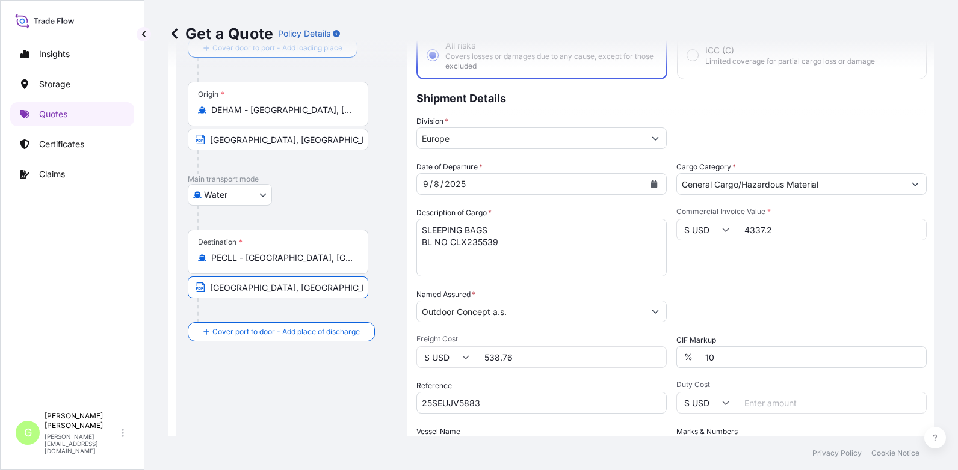
scroll to position [0, 0]
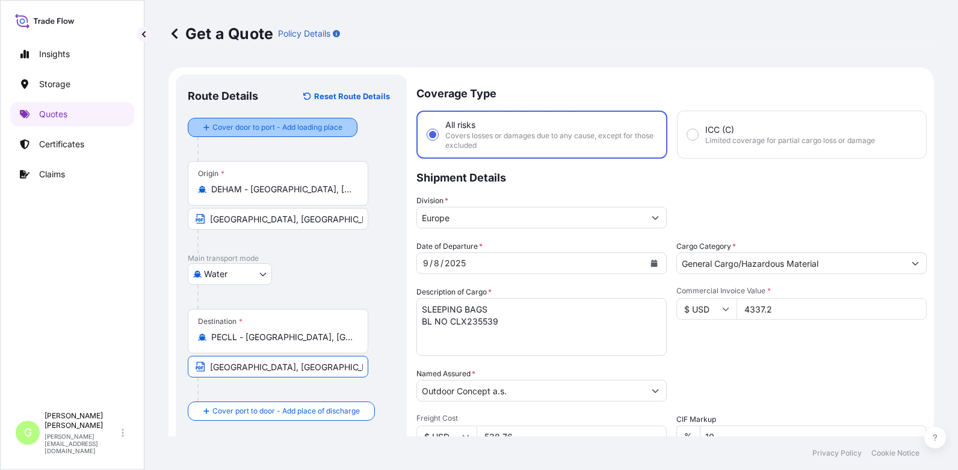
type input "[GEOGRAPHIC_DATA], [GEOGRAPHIC_DATA]"
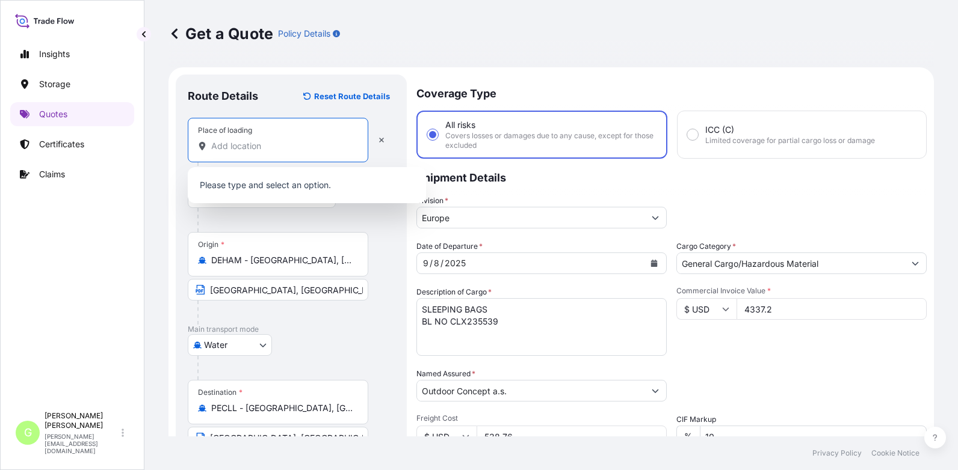
click at [223, 148] on input "Place of loading" at bounding box center [282, 146] width 142 height 12
paste input "[GEOGRAPHIC_DATA]"
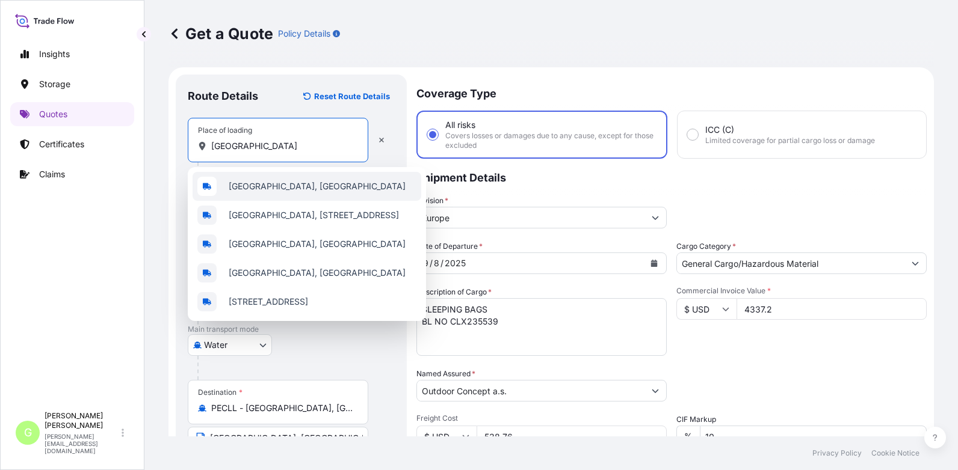
click at [253, 189] on span "[GEOGRAPHIC_DATA], [GEOGRAPHIC_DATA]" at bounding box center [317, 186] width 177 height 12
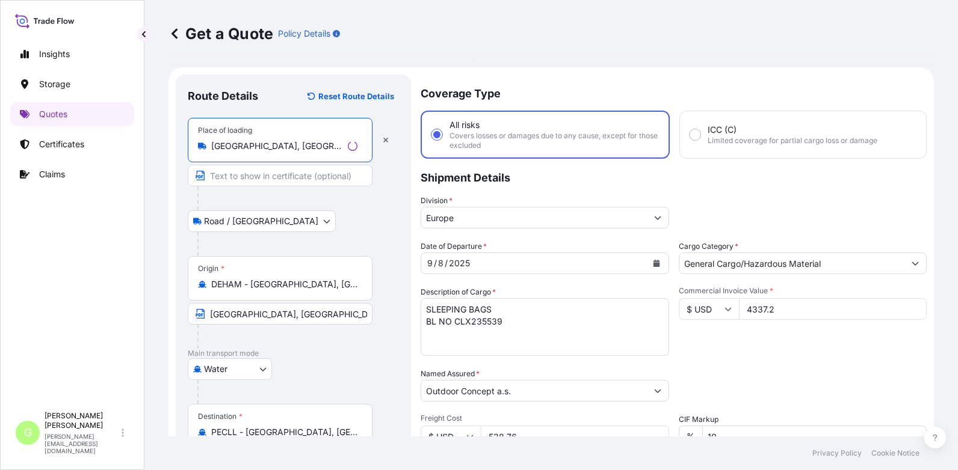
type input "[GEOGRAPHIC_DATA], [GEOGRAPHIC_DATA]"
click at [243, 178] on input "Text to appear on certificate" at bounding box center [280, 176] width 185 height 22
paste input "[GEOGRAPHIC_DATA]"
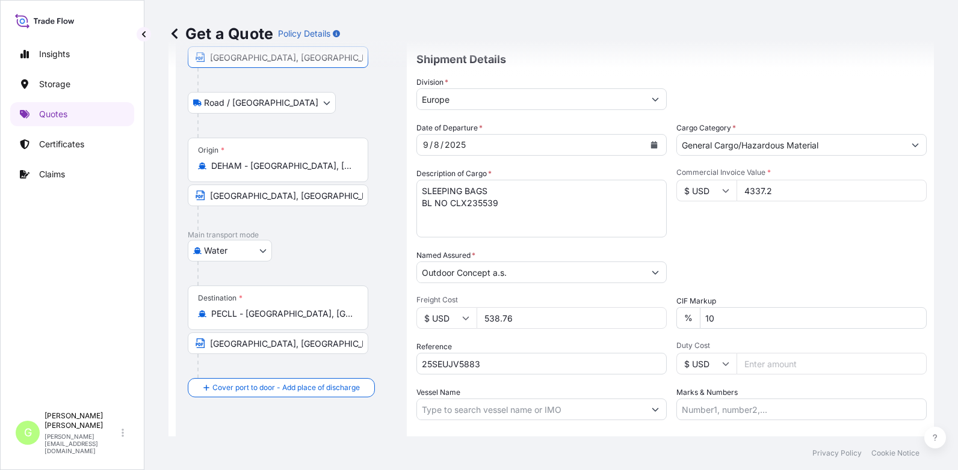
scroll to position [120, 0]
type input "[GEOGRAPHIC_DATA], [GEOGRAPHIC_DATA]"
drag, startPoint x: 123, startPoint y: 239, endPoint x: 181, endPoint y: 282, distance: 71.5
click at [123, 240] on div "Insights Storage Quotes Certificates Claims" at bounding box center [72, 218] width 124 height 375
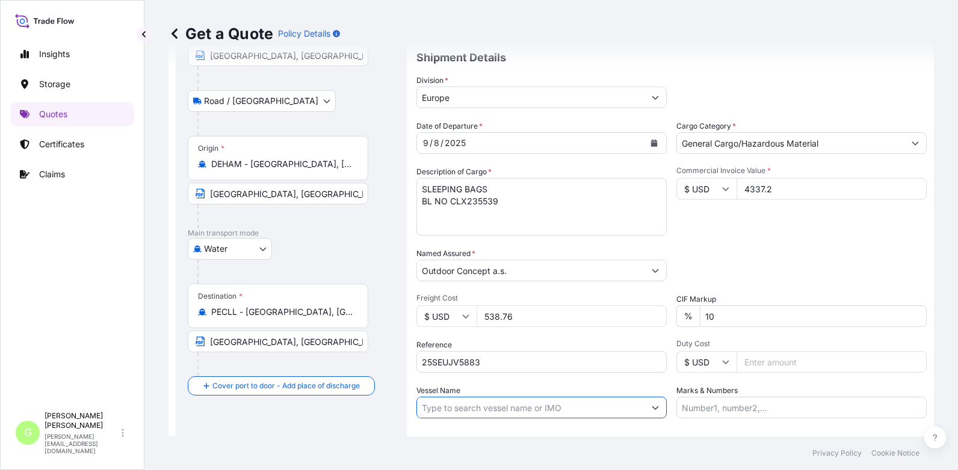
click at [466, 409] on input "Vessel Name" at bounding box center [530, 408] width 227 height 22
paste input "SACO SHIPPING"
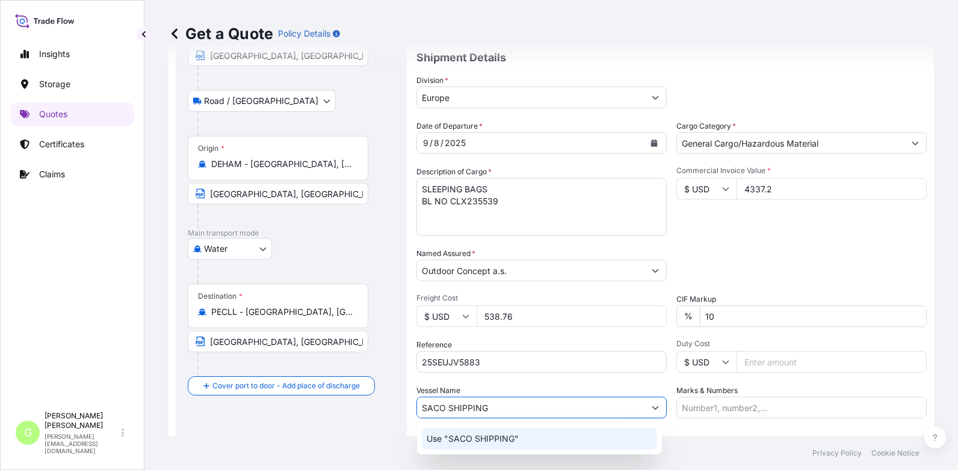
click at [471, 438] on p "Use "SACO SHIPPING"" at bounding box center [473, 439] width 92 height 12
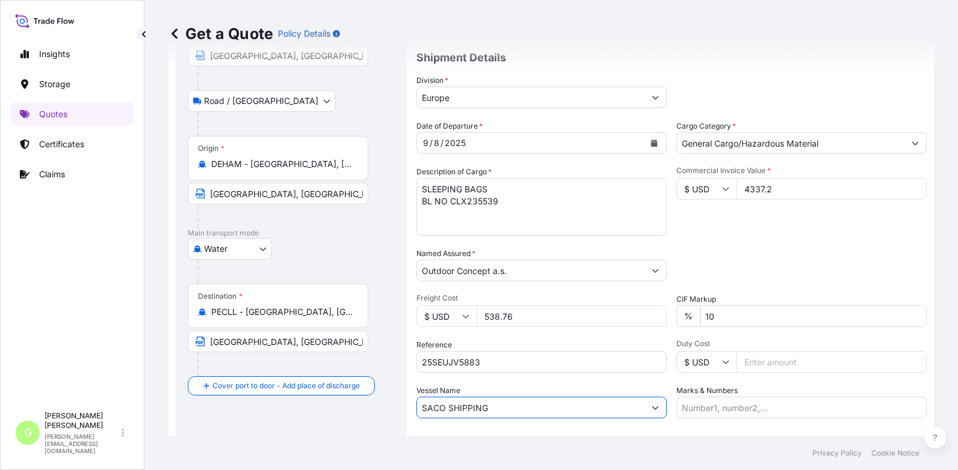
type input "SACO SHIPPING"
click at [91, 353] on div "Insights Storage Quotes Certificates Claims" at bounding box center [72, 218] width 124 height 375
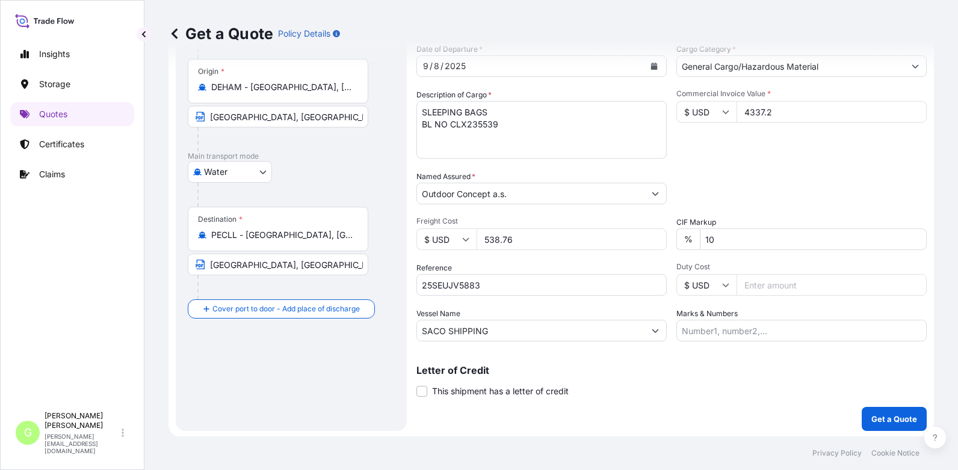
scroll to position [199, 0]
click at [882, 419] on p "Get a Quote" at bounding box center [894, 418] width 46 height 12
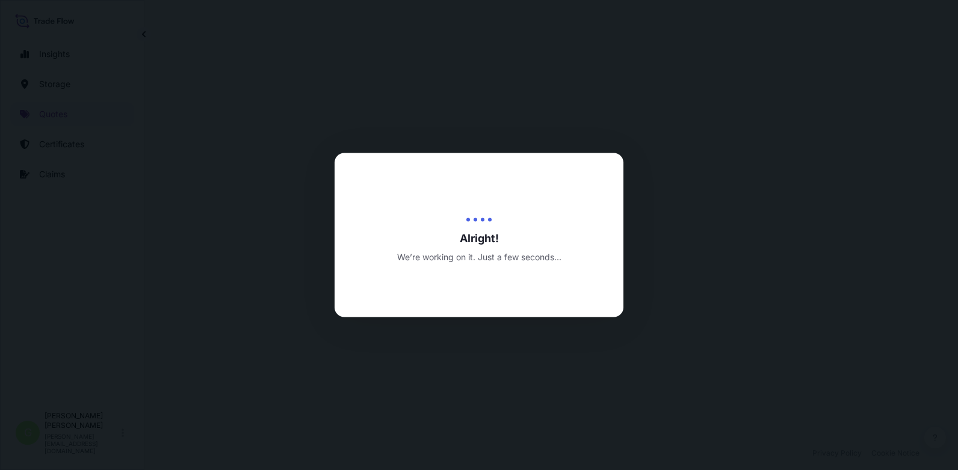
select select "Road / [GEOGRAPHIC_DATA]"
select select "Water"
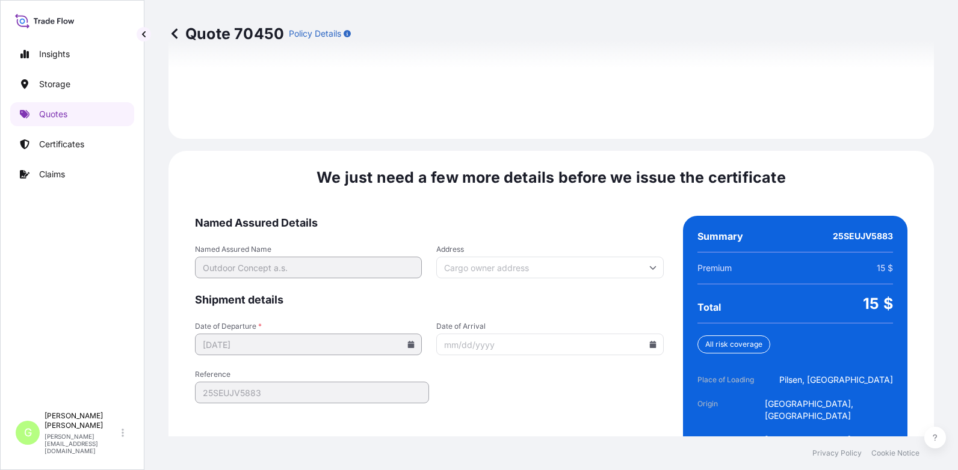
scroll to position [1841, 0]
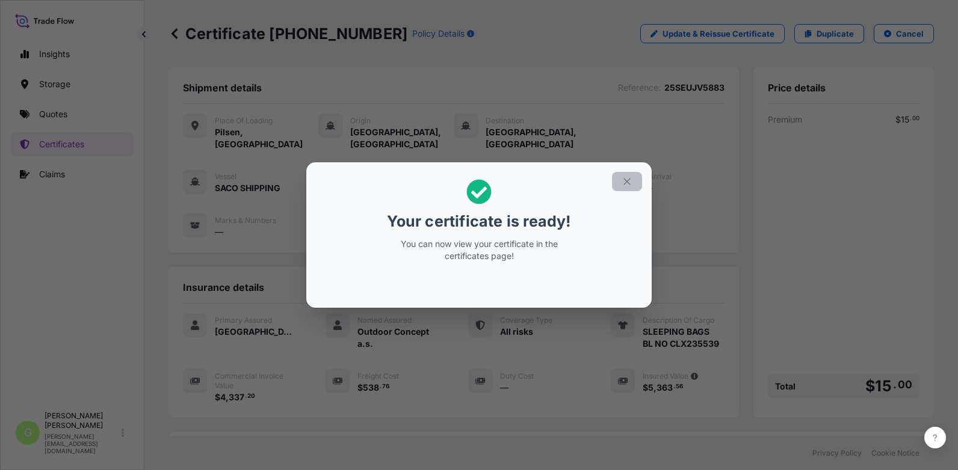
click at [628, 184] on icon "button" at bounding box center [627, 181] width 11 height 11
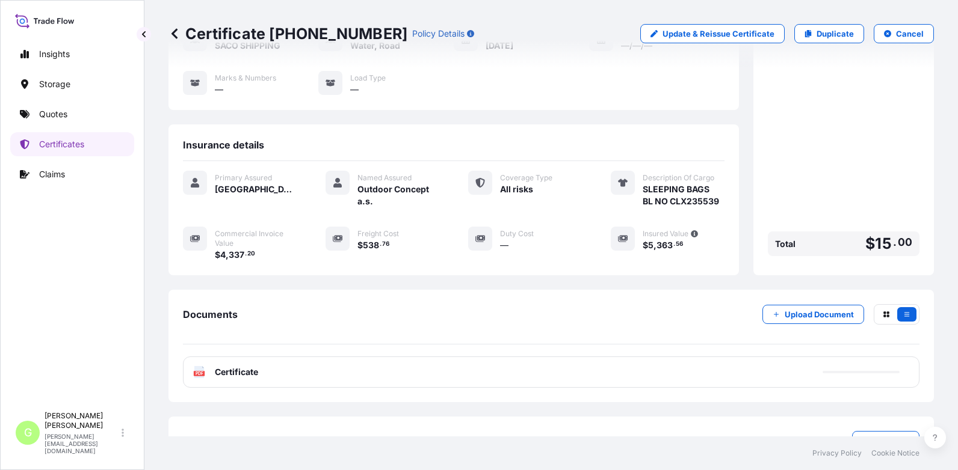
scroll to position [171, 0]
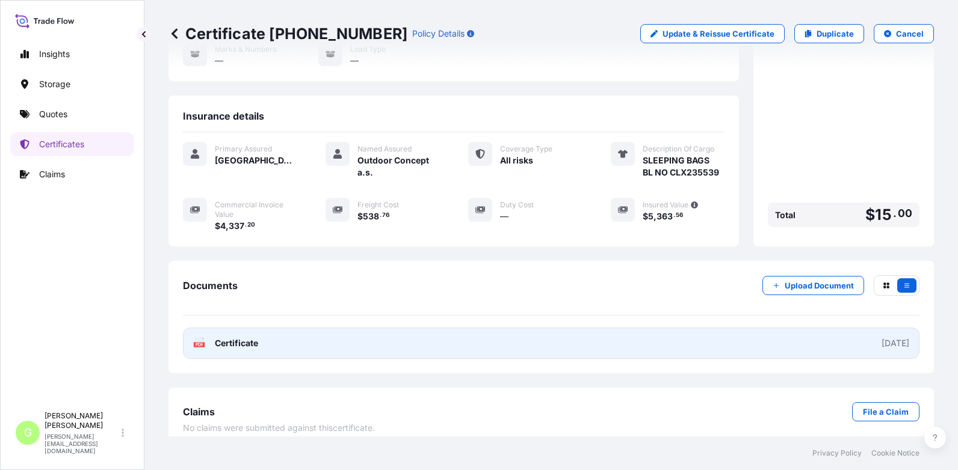
click at [242, 338] on span "Certificate" at bounding box center [236, 344] width 43 height 12
